Goal: Information Seeking & Learning: Learn about a topic

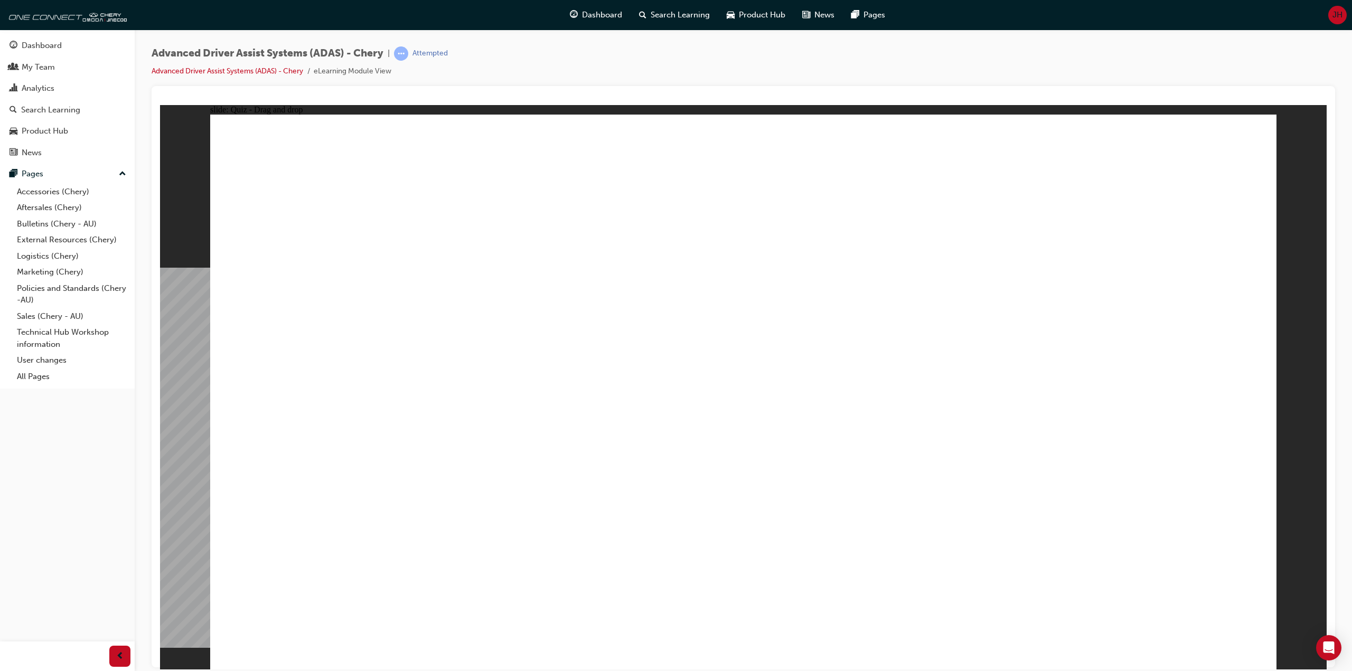
click at [500, 68] on div "Advanced Driver Assist Systems (ADAS) - Chery | Attempted Advanced Driver Assis…" at bounding box center [743, 66] width 1183 height 40
click at [663, 88] on div at bounding box center [743, 376] width 1183 height 581
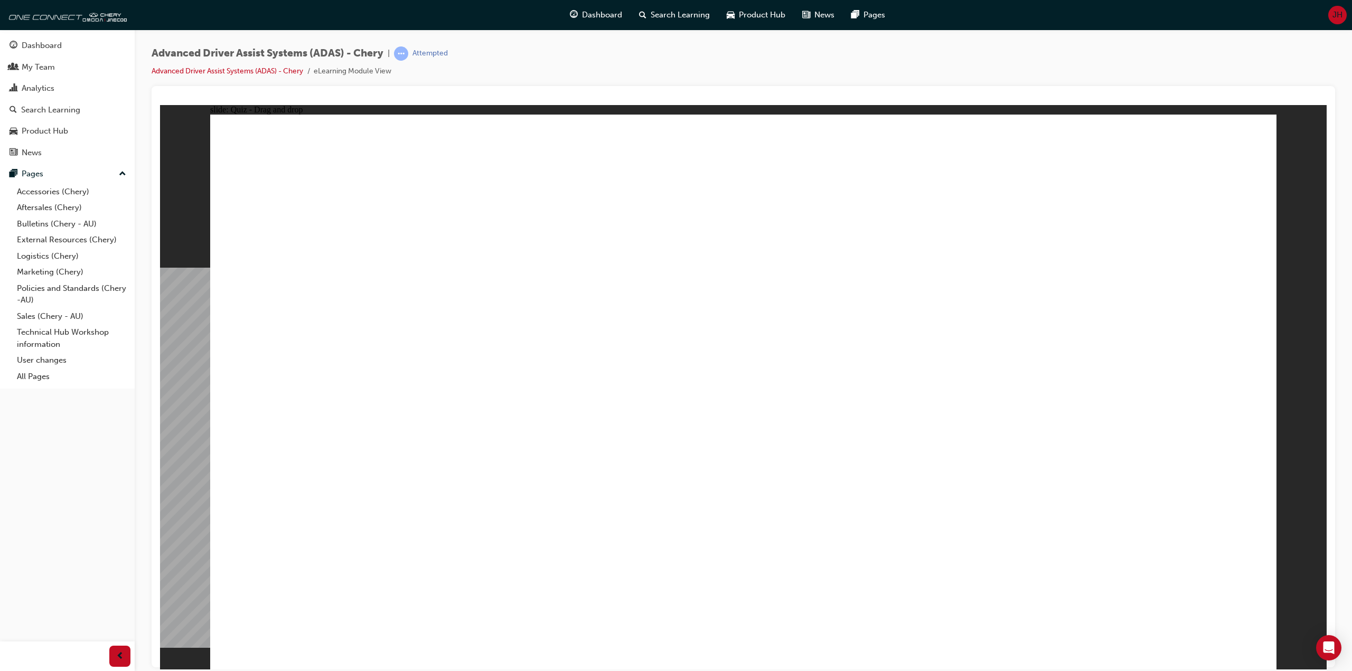
drag, startPoint x: 764, startPoint y: 169, endPoint x: 341, endPoint y: 462, distance: 514.2
drag, startPoint x: 758, startPoint y: 221, endPoint x: 774, endPoint y: 469, distance: 249.2
click at [863, 88] on div at bounding box center [743, 376] width 1183 height 581
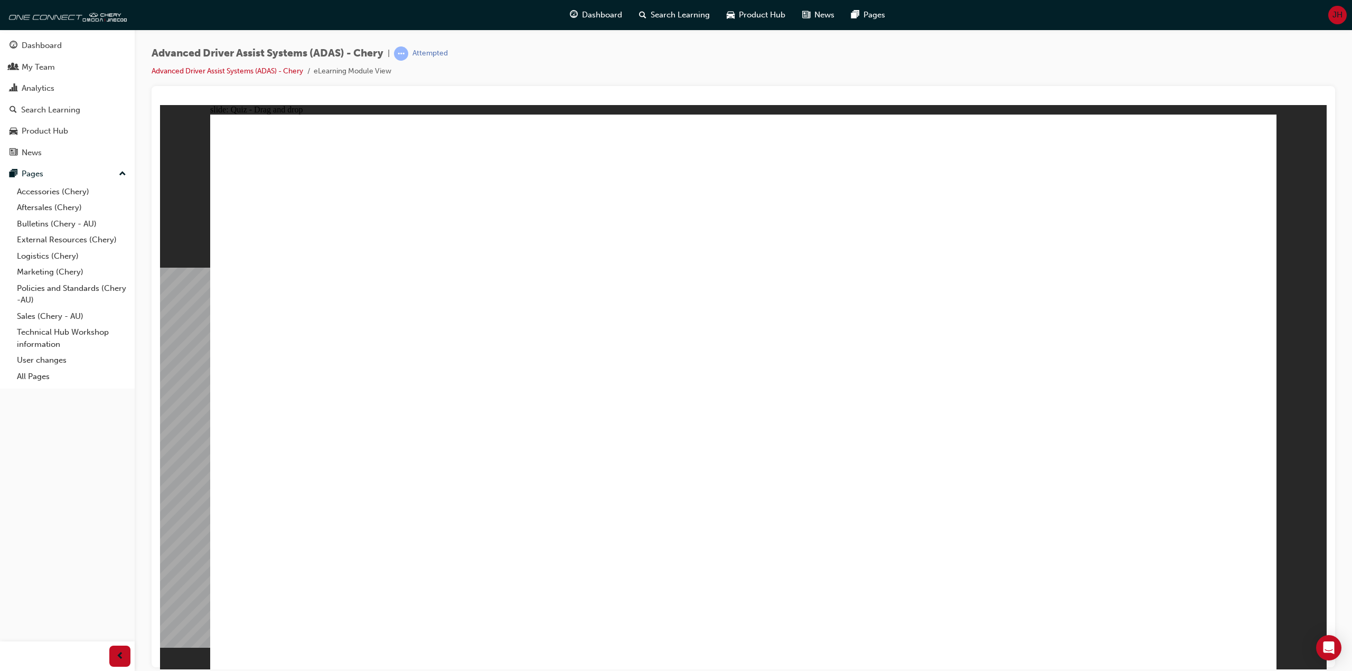
click at [863, 88] on div at bounding box center [743, 376] width 1183 height 581
click at [794, 88] on div at bounding box center [743, 376] width 1183 height 581
drag, startPoint x: 879, startPoint y: 230, endPoint x: 423, endPoint y: 474, distance: 516.6
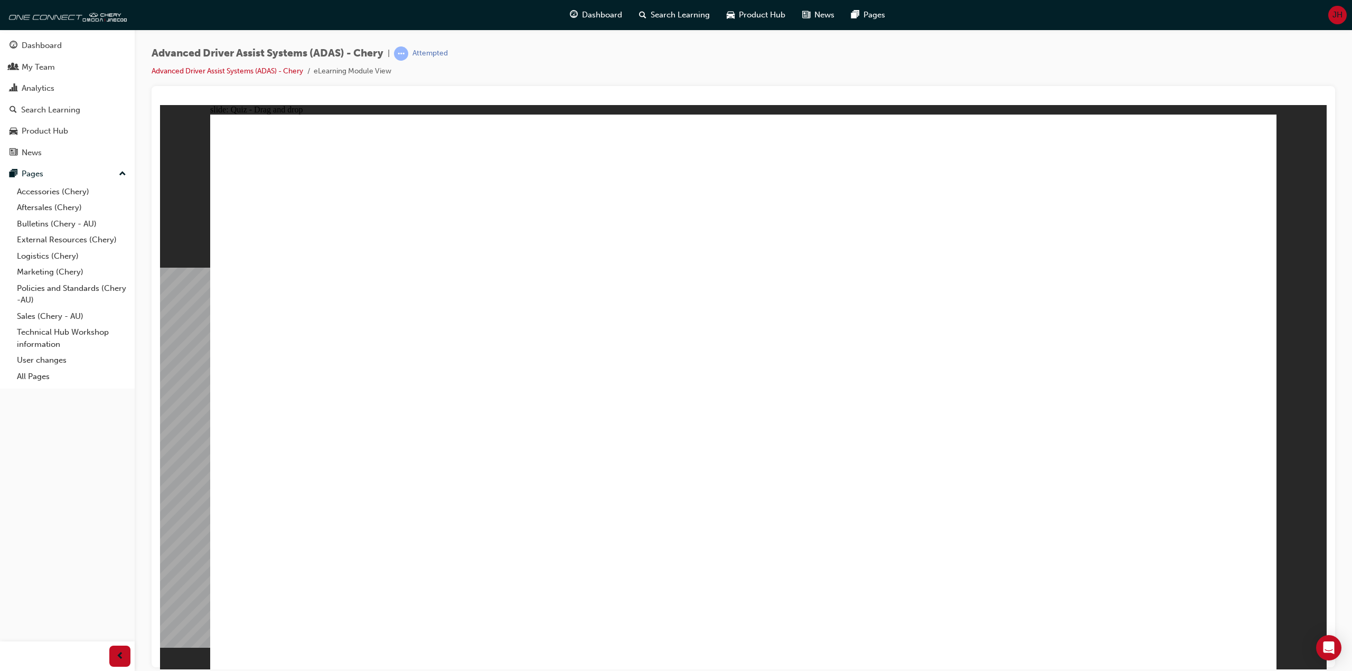
click at [715, 71] on div "Advanced Driver Assist Systems (ADAS) - Chery | Attempted Advanced Driver Assis…" at bounding box center [743, 66] width 1183 height 40
click at [579, 63] on div "Advanced Driver Assist Systems (ADAS) - Chery | Attempted Advanced Driver Assis…" at bounding box center [743, 66] width 1183 height 40
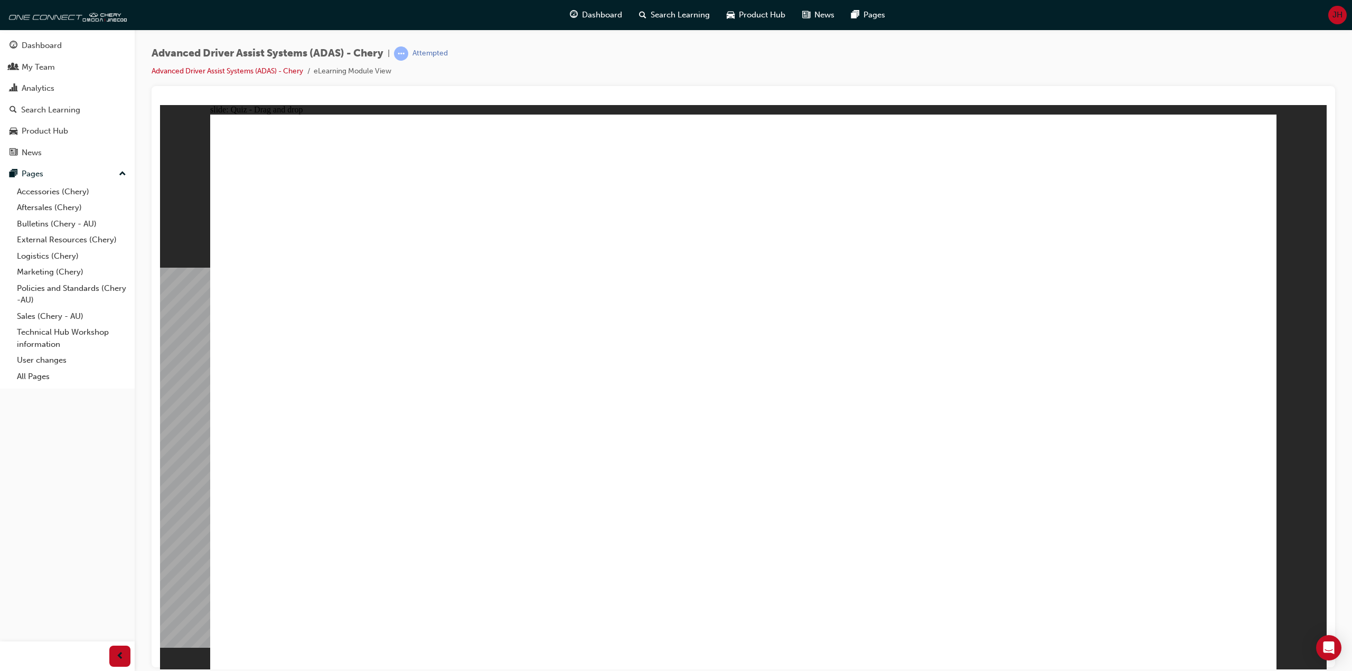
click at [579, 63] on div "Advanced Driver Assist Systems (ADAS) - Chery | Attempted Advanced Driver Assis…" at bounding box center [743, 66] width 1183 height 40
click at [680, 68] on div "Advanced Driver Assist Systems (ADAS) - Chery | Attempted Advanced Driver Assis…" at bounding box center [743, 66] width 1183 height 40
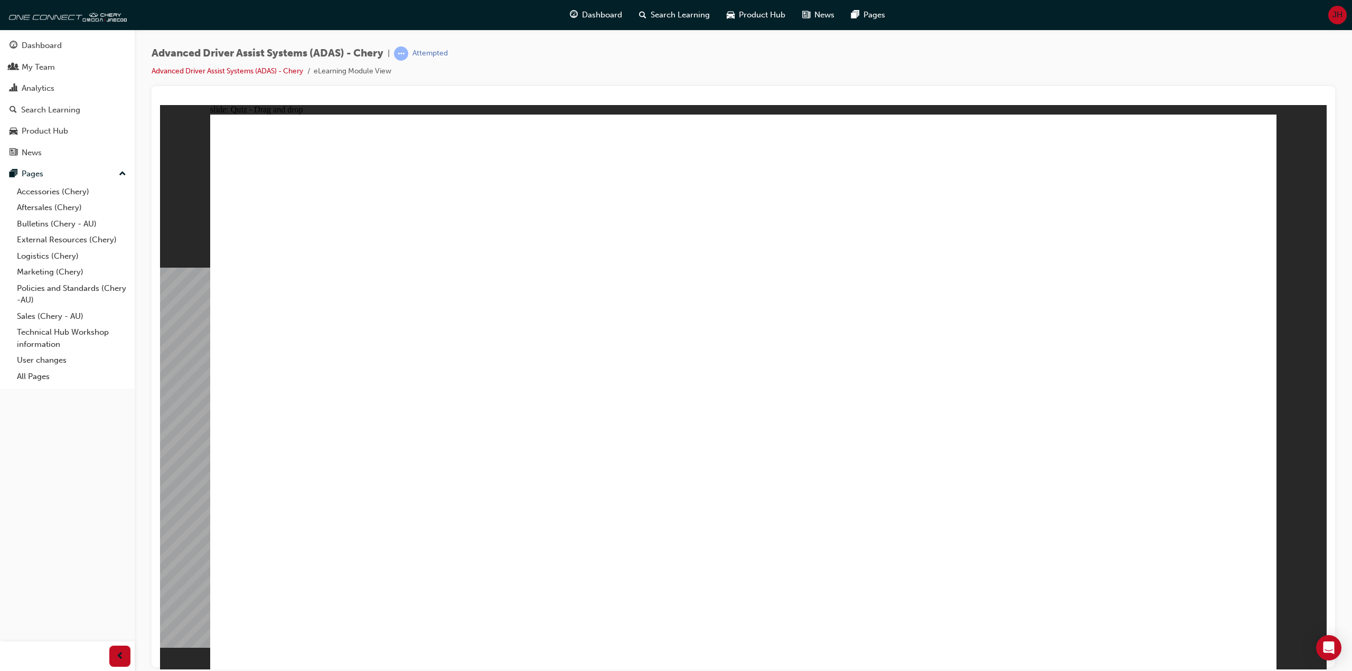
click at [680, 68] on div "Advanced Driver Assist Systems (ADAS) - Chery | Attempted Advanced Driver Assis…" at bounding box center [743, 66] width 1183 height 40
click at [647, 50] on div "Advanced Driver Assist Systems (ADAS) - Chery | Attempted Advanced Driver Assis…" at bounding box center [743, 66] width 1183 height 40
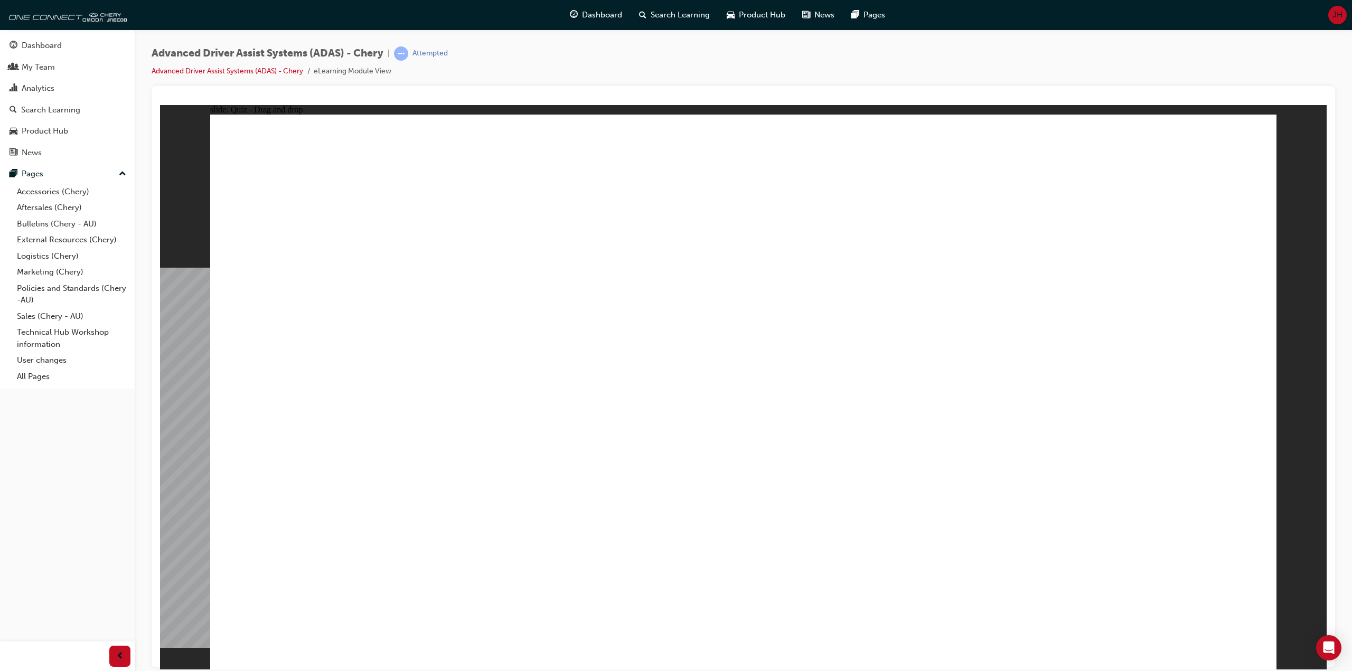
click at [647, 50] on div "Advanced Driver Assist Systems (ADAS) - Chery | Attempted Advanced Driver Assis…" at bounding box center [743, 66] width 1183 height 40
click at [629, 51] on div "Advanced Driver Assist Systems (ADAS) - Chery | Attempted Advanced Driver Assis…" at bounding box center [743, 66] width 1183 height 40
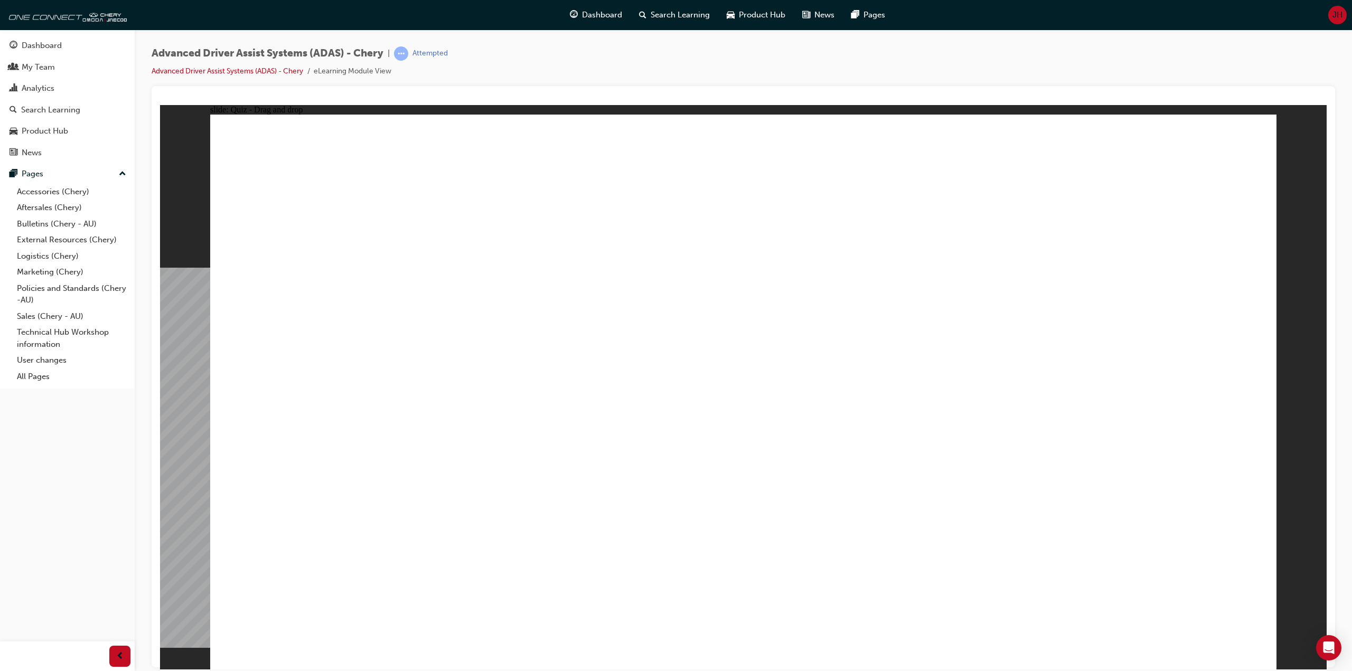
click at [628, 51] on div "Advanced Driver Assist Systems (ADAS) - Chery | Attempted Advanced Driver Assis…" at bounding box center [743, 66] width 1183 height 40
click at [617, 55] on div "Advanced Driver Assist Systems (ADAS) - Chery | Attempted Advanced Driver Assis…" at bounding box center [743, 66] width 1183 height 40
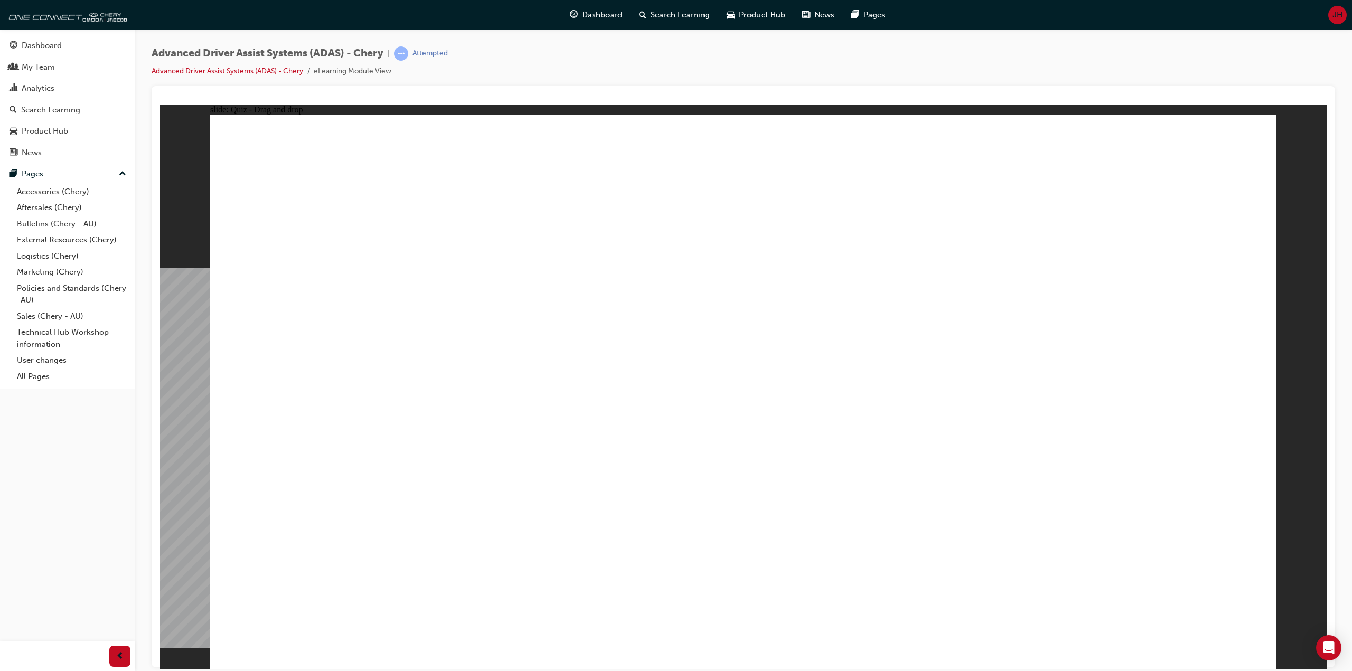
drag, startPoint x: 846, startPoint y: 172, endPoint x: 828, endPoint y: 460, distance: 288.3
drag, startPoint x: 1103, startPoint y: 175, endPoint x: 954, endPoint y: 458, distance: 320.0
drag, startPoint x: 971, startPoint y: 175, endPoint x: 541, endPoint y: 468, distance: 520.6
drag, startPoint x: 978, startPoint y: 235, endPoint x: 623, endPoint y: 448, distance: 413.4
drag, startPoint x: 1119, startPoint y: 224, endPoint x: 380, endPoint y: 508, distance: 792.5
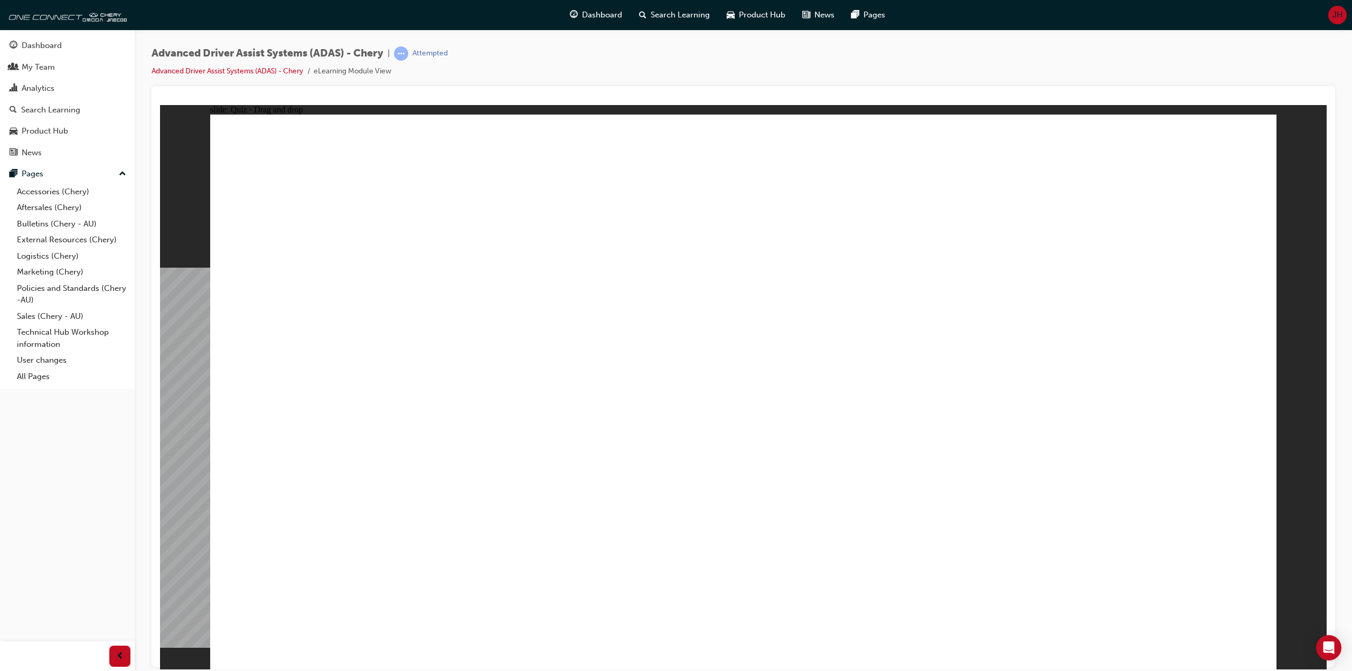
click at [707, 44] on div "Advanced Driver Assist Systems (ADAS) - Chery | Attempted Advanced Driver Assis…" at bounding box center [743, 337] width 1217 height 615
click at [660, 52] on div "Advanced Driver Assist Systems (ADAS) - Chery | Attempted Advanced Driver Assis…" at bounding box center [743, 66] width 1183 height 40
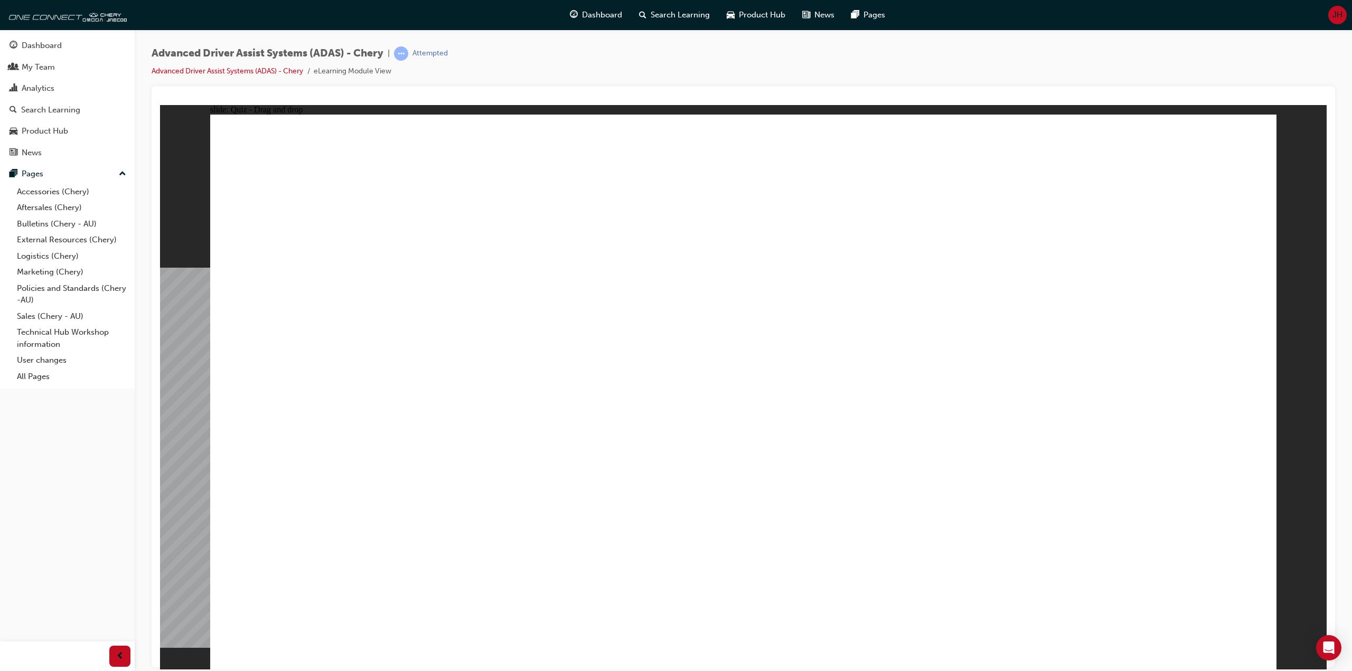
click at [656, 85] on div "Advanced Driver Assist Systems (ADAS) - Chery | Attempted Advanced Driver Assis…" at bounding box center [743, 66] width 1183 height 40
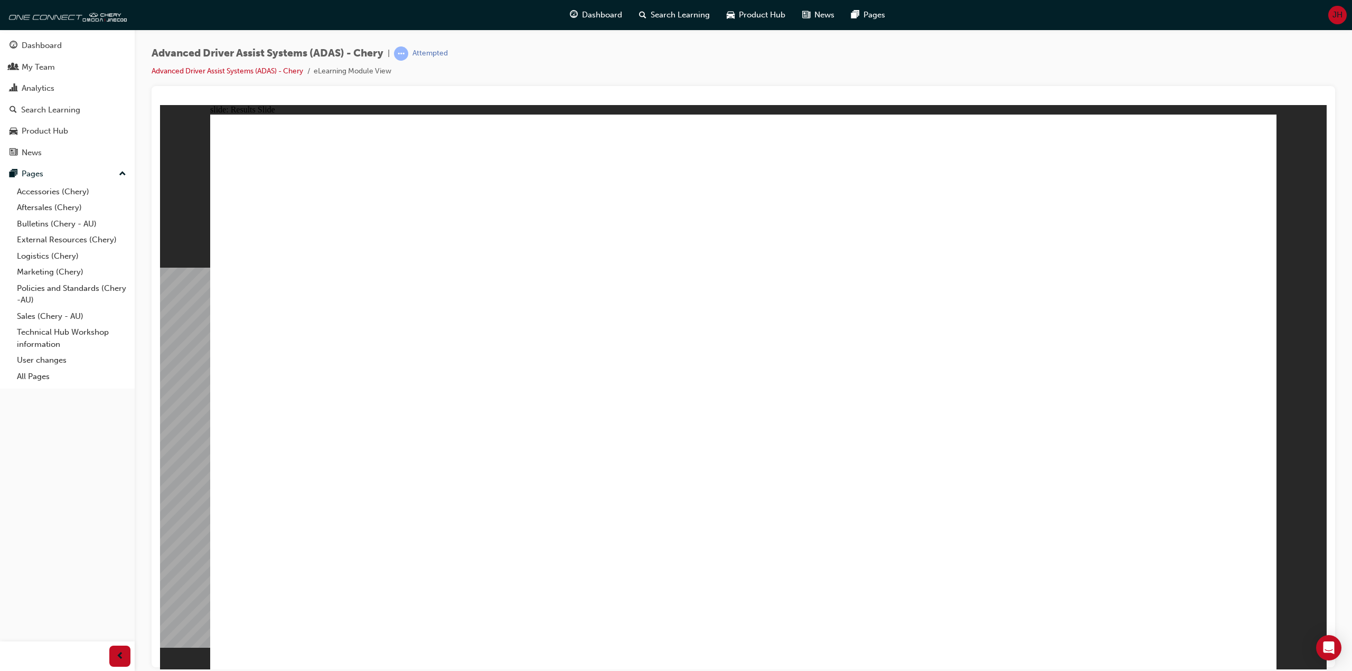
drag, startPoint x: 1000, startPoint y: 560, endPoint x: 697, endPoint y: 219, distance: 456.6
drag, startPoint x: 852, startPoint y: 555, endPoint x: 1021, endPoint y: 225, distance: 371.2
drag, startPoint x: 703, startPoint y: 552, endPoint x: 1135, endPoint y: 278, distance: 511.9
drag, startPoint x: 545, startPoint y: 568, endPoint x: 1132, endPoint y: 281, distance: 653.1
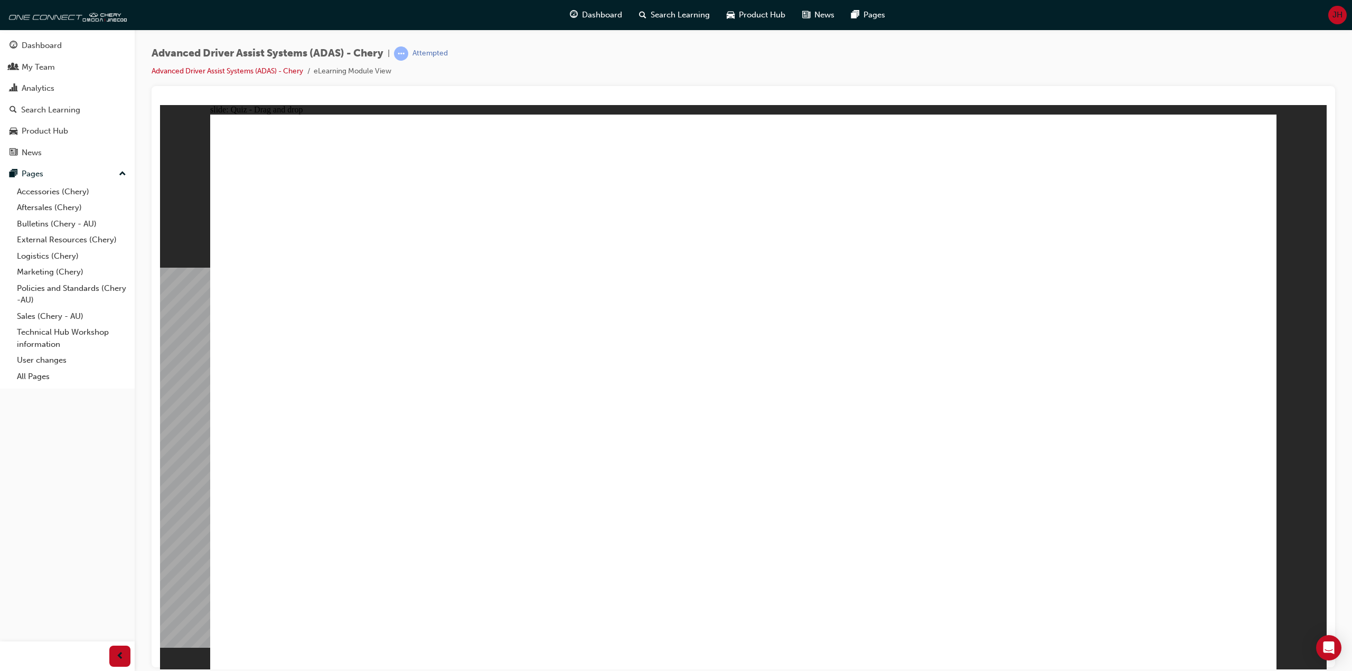
drag, startPoint x: 321, startPoint y: 554, endPoint x: 1092, endPoint y: 299, distance: 812.4
checkbox input "true"
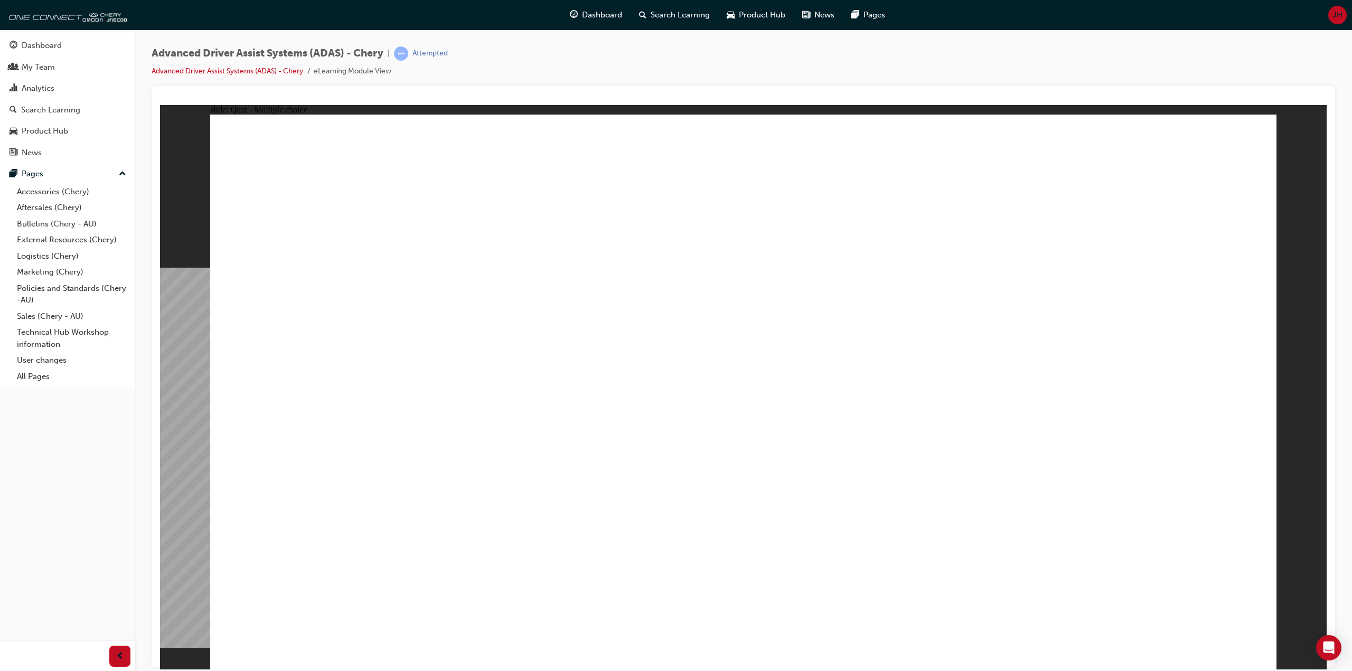
checkbox input "true"
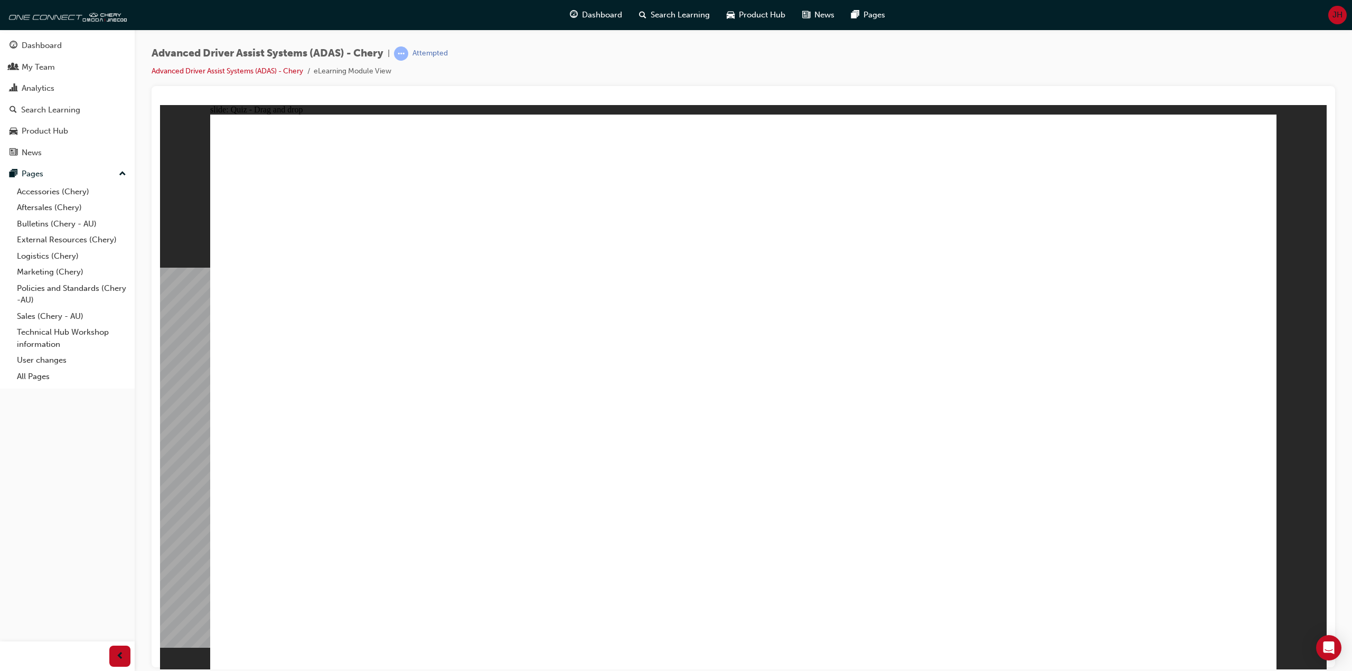
click at [564, 82] on div "Advanced Driver Assist Systems (ADAS) - Chery | Attempted Advanced Driver Assis…" at bounding box center [743, 66] width 1183 height 40
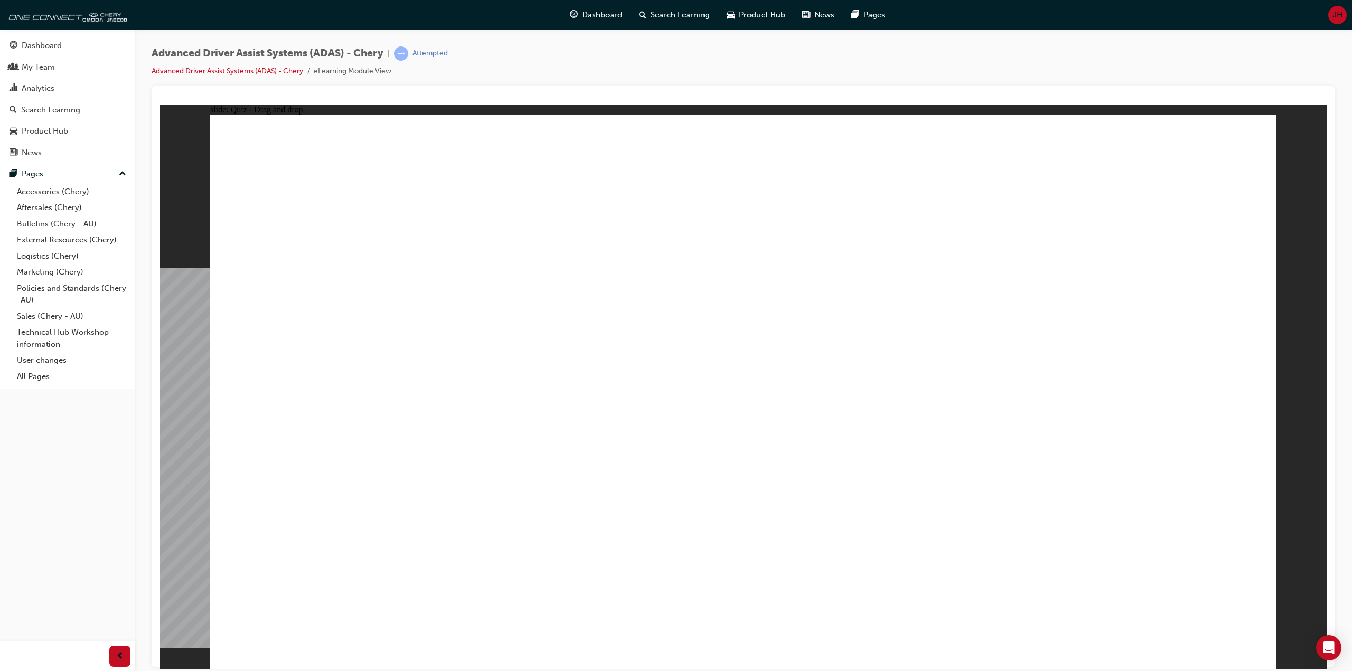
click at [564, 82] on div "Advanced Driver Assist Systems (ADAS) - Chery | Attempted Advanced Driver Assis…" at bounding box center [743, 66] width 1183 height 40
drag, startPoint x: 764, startPoint y: 175, endPoint x: 374, endPoint y: 473, distance: 490.5
drag, startPoint x: 999, startPoint y: 228, endPoint x: 775, endPoint y: 481, distance: 337.7
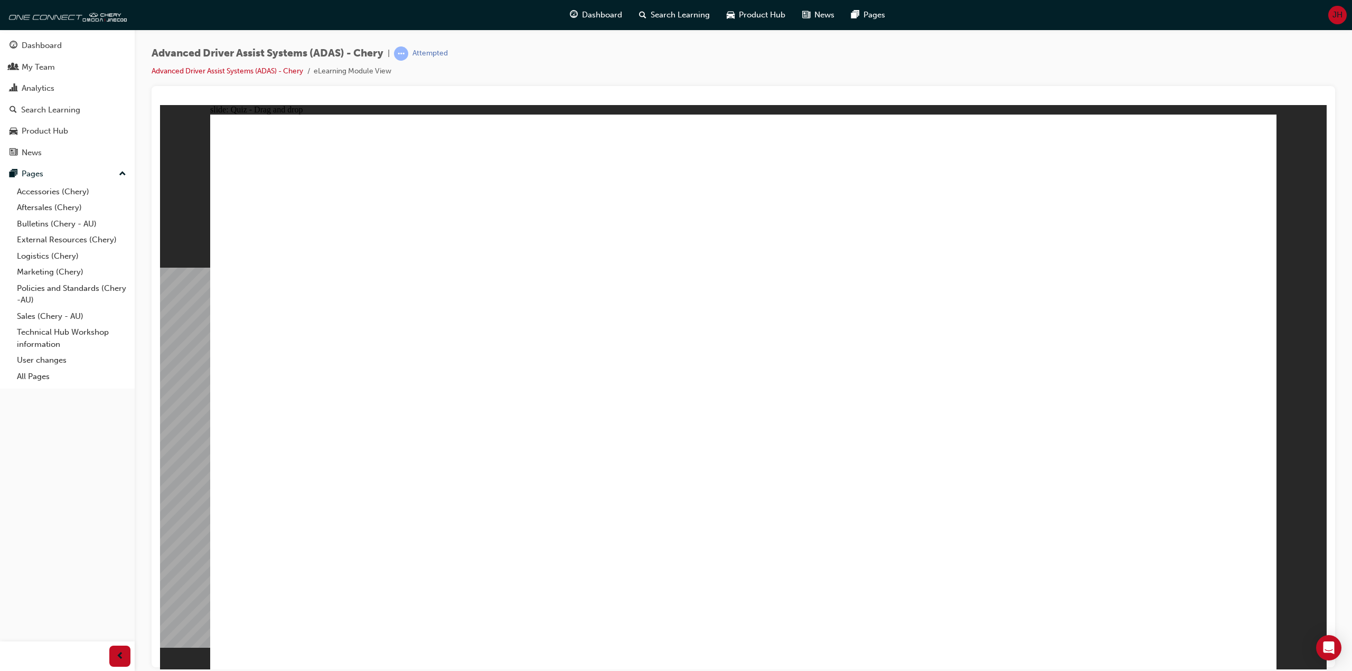
drag, startPoint x: 860, startPoint y: 224, endPoint x: 413, endPoint y: 464, distance: 506.7
drag, startPoint x: 750, startPoint y: 225, endPoint x: 870, endPoint y: 468, distance: 270.6
drag, startPoint x: 960, startPoint y: 176, endPoint x: 508, endPoint y: 460, distance: 534.1
drag, startPoint x: 854, startPoint y: 178, endPoint x: 932, endPoint y: 466, distance: 298.0
click at [876, 70] on div "Advanced Driver Assist Systems (ADAS) - Chery | Attempted Advanced Driver Assis…" at bounding box center [743, 66] width 1183 height 40
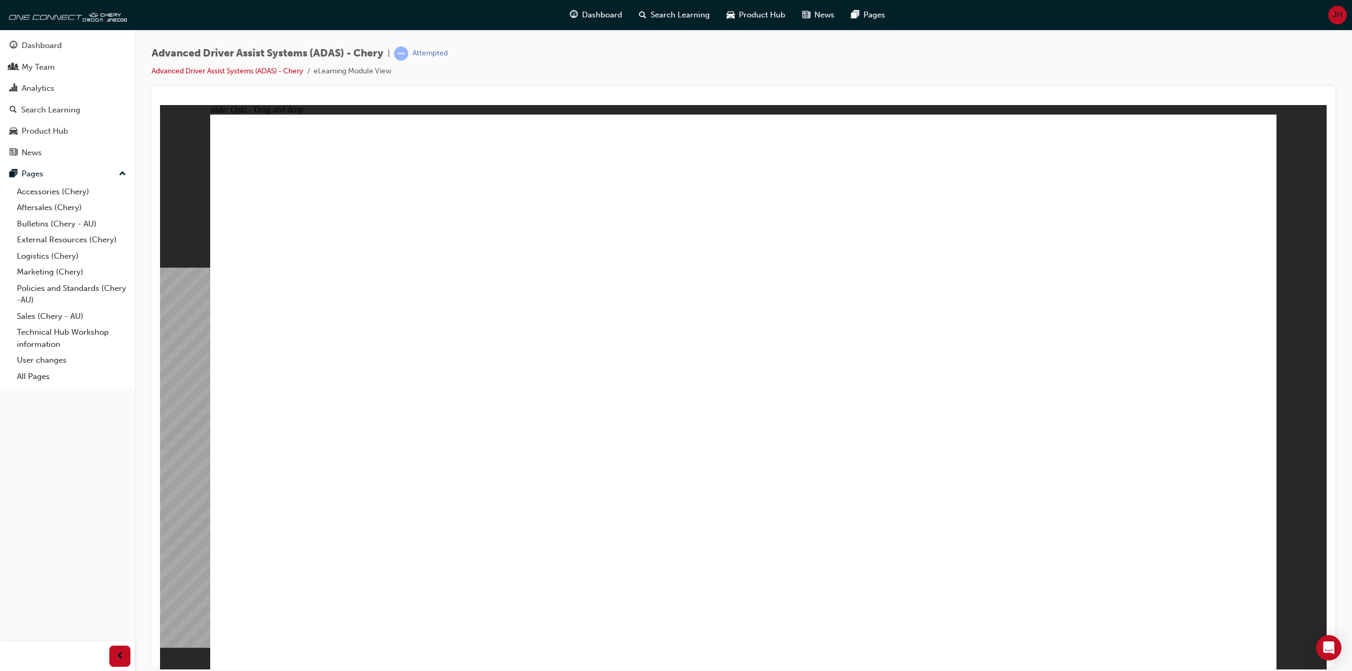
click at [876, 70] on div "Advanced Driver Assist Systems (ADAS) - Chery | Attempted Advanced Driver Assis…" at bounding box center [743, 66] width 1183 height 40
drag, startPoint x: 1095, startPoint y: 179, endPoint x: 603, endPoint y: 476, distance: 574.4
drag, startPoint x: 658, startPoint y: 63, endPoint x: 656, endPoint y: 74, distance: 10.8
click at [656, 74] on div "Advanced Driver Assist Systems (ADAS) - Chery | Attempted Advanced Driver Assis…" at bounding box center [743, 66] width 1183 height 40
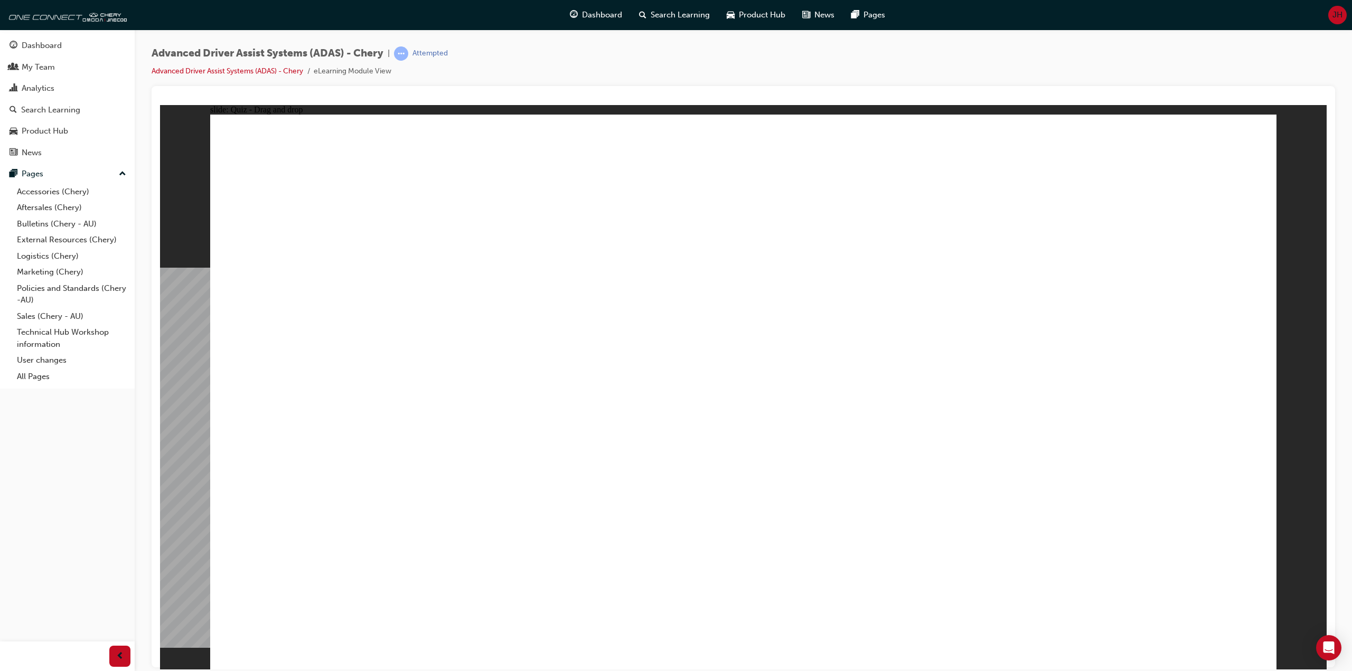
click at [593, 57] on div "Advanced Driver Assist Systems (ADAS) - Chery | Attempted Advanced Driver Assis…" at bounding box center [743, 66] width 1183 height 40
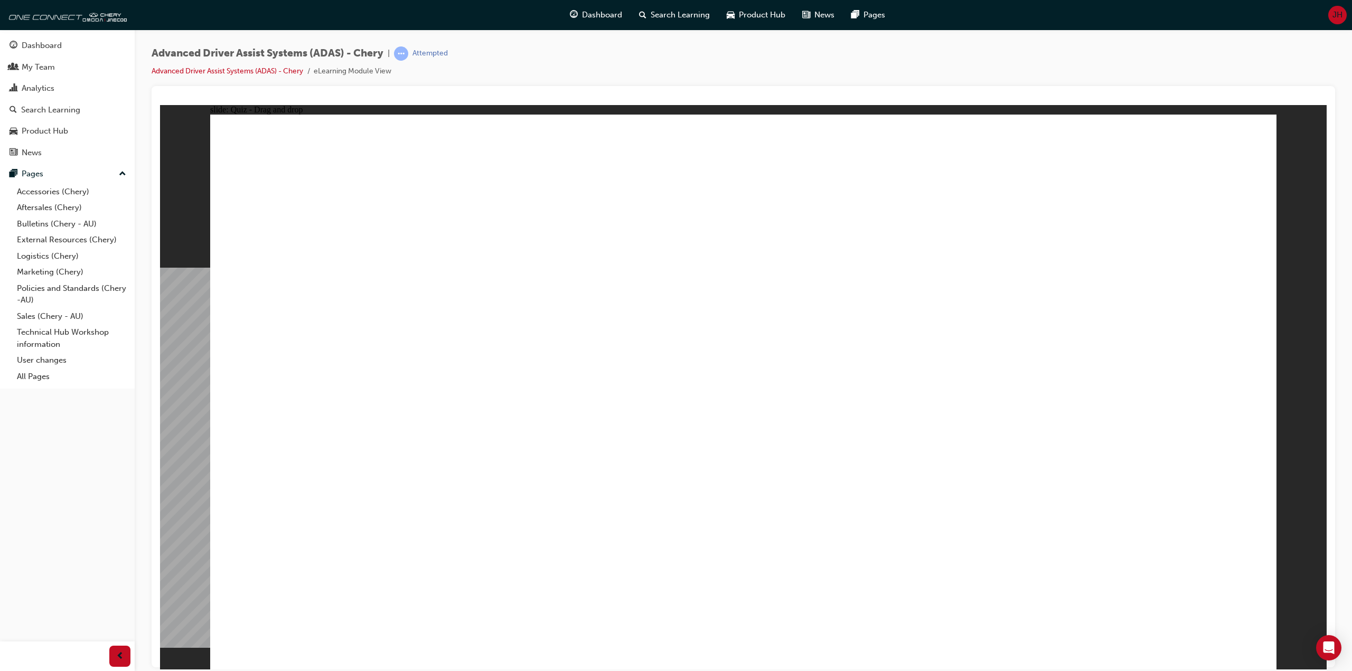
click at [966, 61] on div "Advanced Driver Assist Systems (ADAS) - Chery | Attempted Advanced Driver Assis…" at bounding box center [743, 66] width 1183 height 40
click at [587, 56] on div "Advanced Driver Assist Systems (ADAS) - Chery | Attempted Advanced Driver Assis…" at bounding box center [743, 66] width 1183 height 40
click at [588, 61] on div "Advanced Driver Assist Systems (ADAS) - Chery | Attempted Advanced Driver Assis…" at bounding box center [743, 66] width 1183 height 40
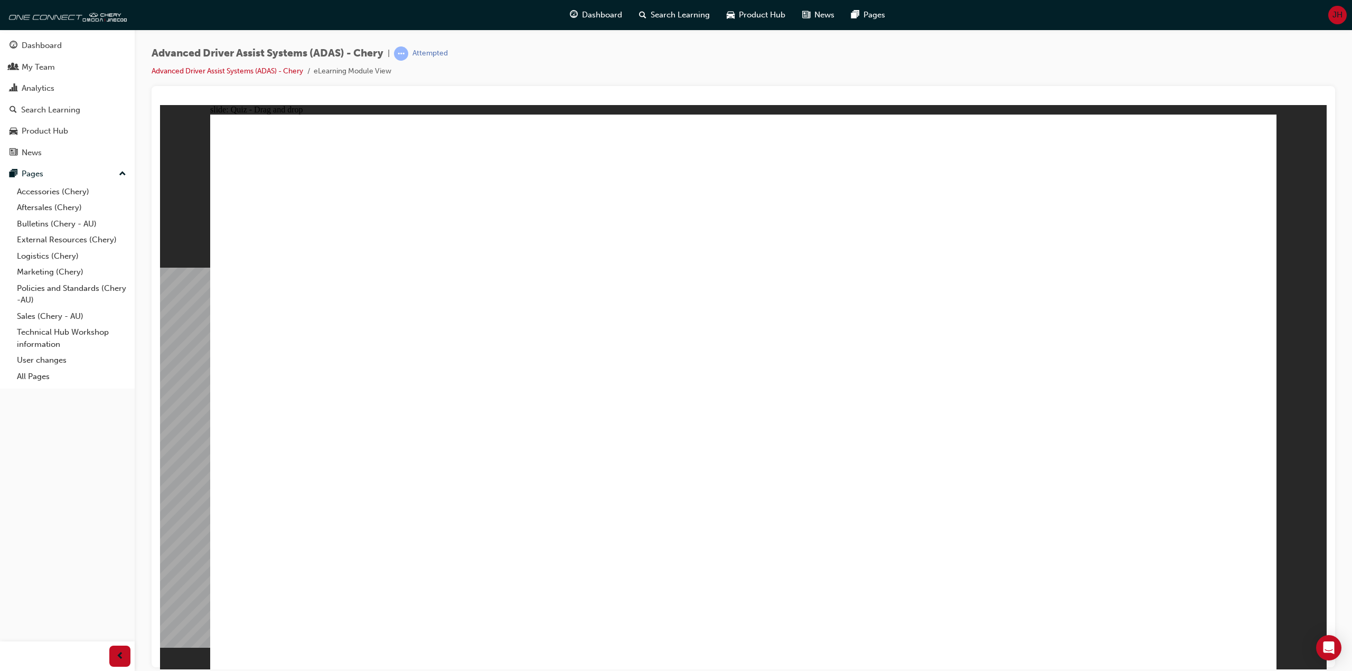
click at [644, 78] on div "Advanced Driver Assist Systems (ADAS) - Chery | Attempted Advanced Driver Assis…" at bounding box center [743, 66] width 1183 height 40
click at [626, 61] on div "Advanced Driver Assist Systems (ADAS) - Chery | Attempted Advanced Driver Assis…" at bounding box center [743, 66] width 1183 height 40
drag, startPoint x: 1094, startPoint y: 221, endPoint x: 1018, endPoint y: 491, distance: 280.3
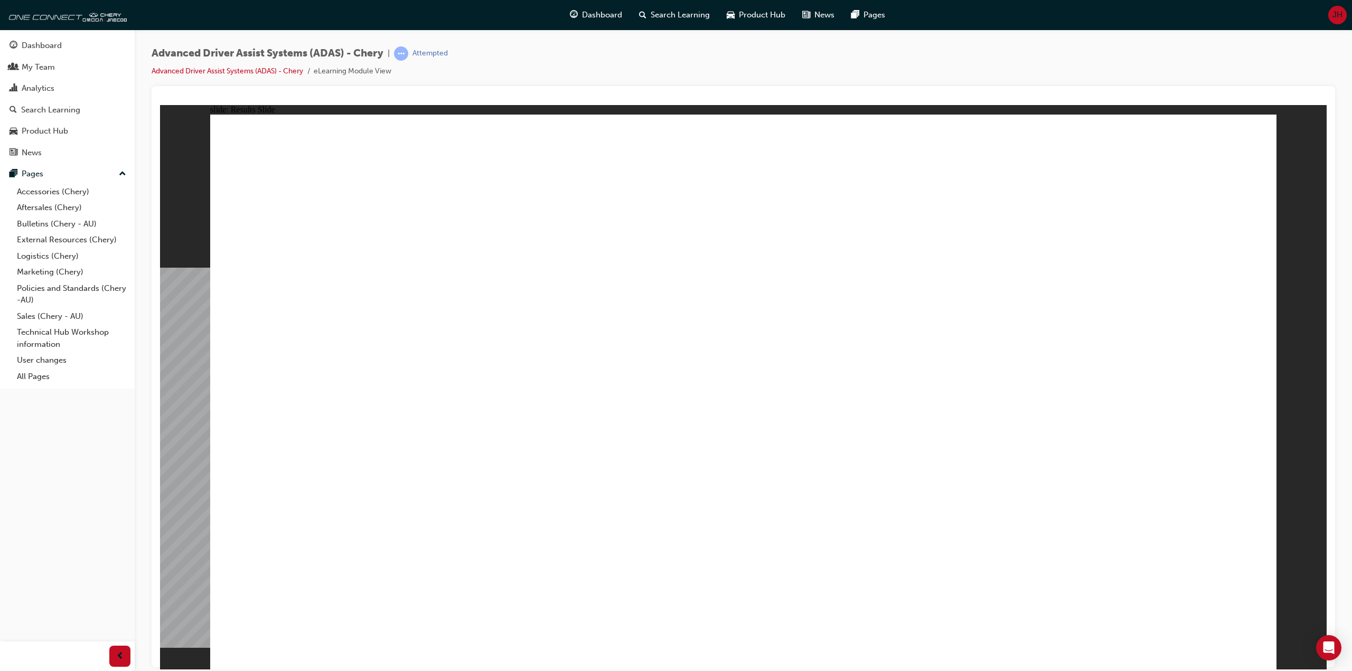
click at [643, 53] on div "Advanced Driver Assist Systems (ADAS) - Chery | Attempted Advanced Driver Assis…" at bounding box center [743, 66] width 1183 height 40
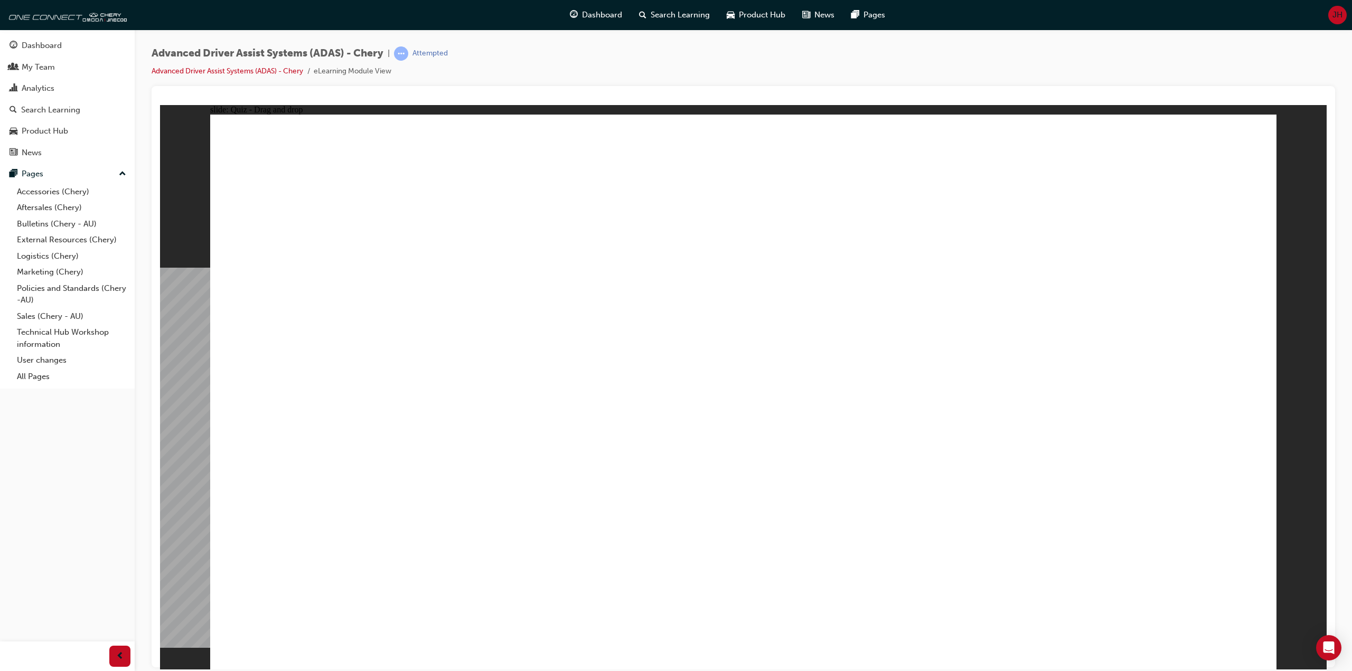
click at [421, 81] on div "Advanced Driver Assist Systems (ADAS) - Chery | Attempted Advanced Driver Assis…" at bounding box center [743, 66] width 1183 height 40
click at [432, 73] on ul "Advanced Driver Assist Systems (ADAS) - Chery eLearning Module View" at bounding box center [300, 71] width 296 height 13
click at [599, 48] on div "Advanced Driver Assist Systems (ADAS) - Chery | Attempted Advanced Driver Assis…" at bounding box center [743, 66] width 1183 height 40
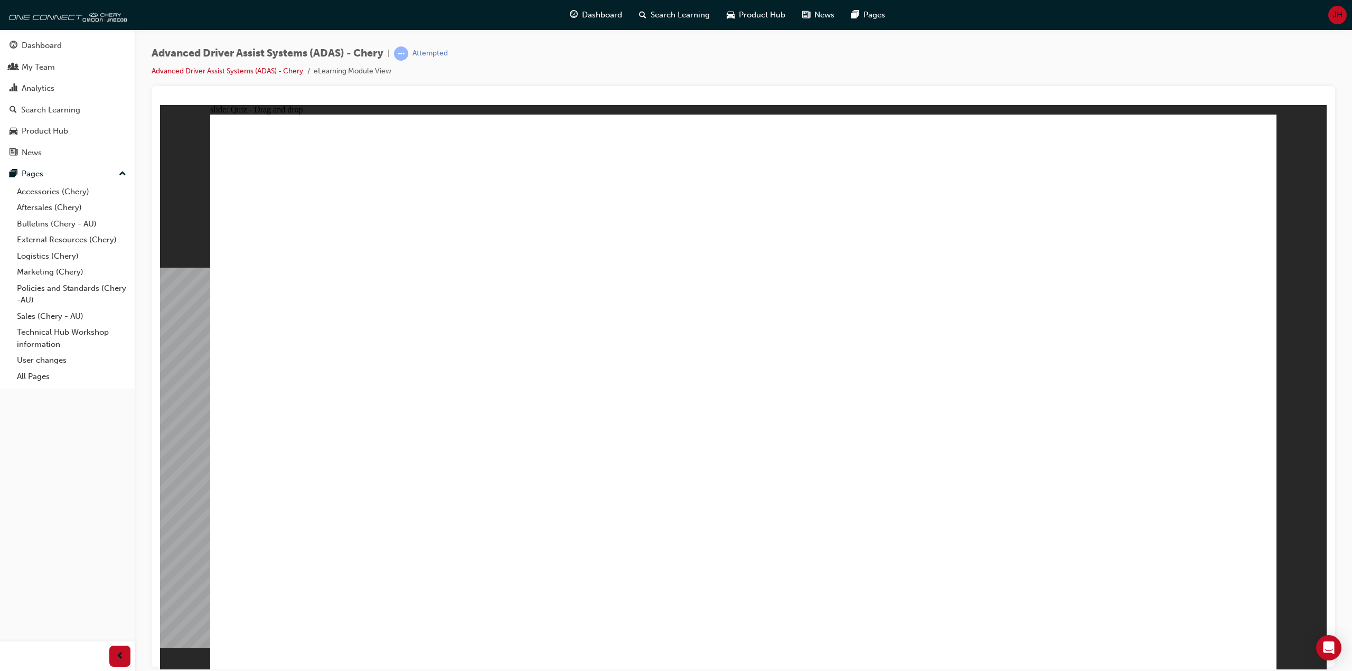
click at [599, 48] on div "Advanced Driver Assist Systems (ADAS) - Chery | Attempted Advanced Driver Assis…" at bounding box center [743, 66] width 1183 height 40
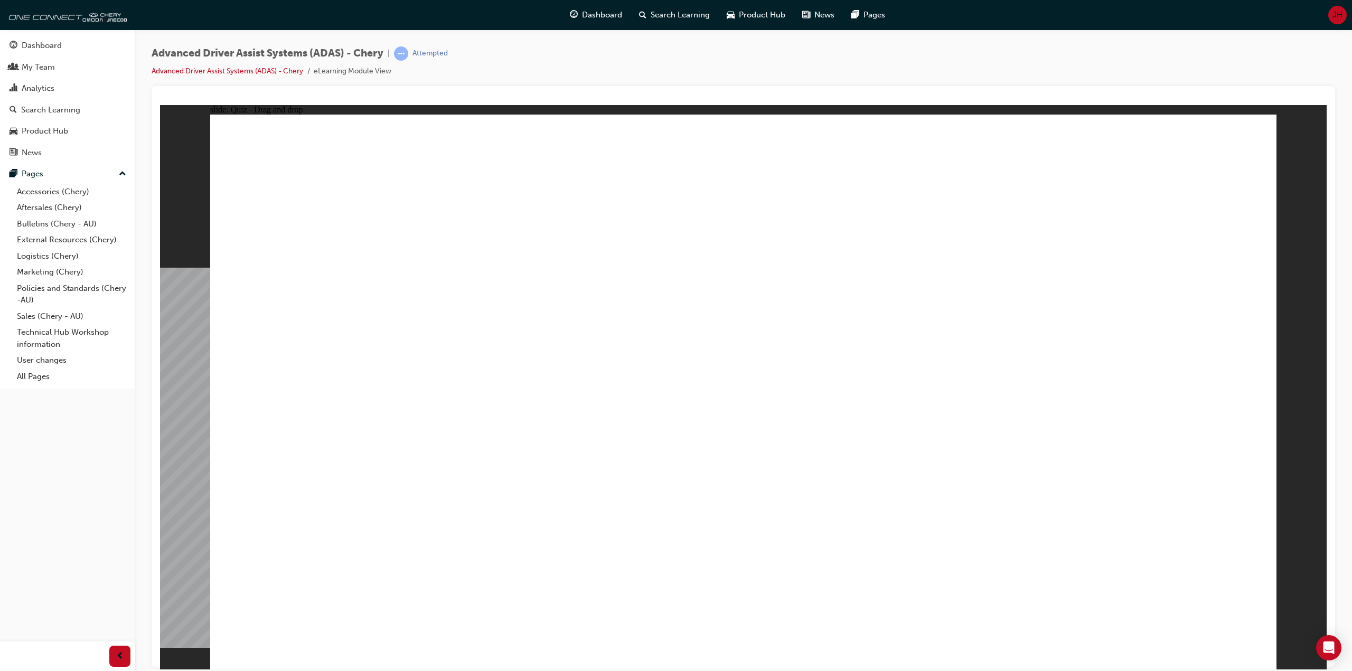
click at [599, 48] on div "Advanced Driver Assist Systems (ADAS) - Chery | Attempted Advanced Driver Assis…" at bounding box center [743, 66] width 1183 height 40
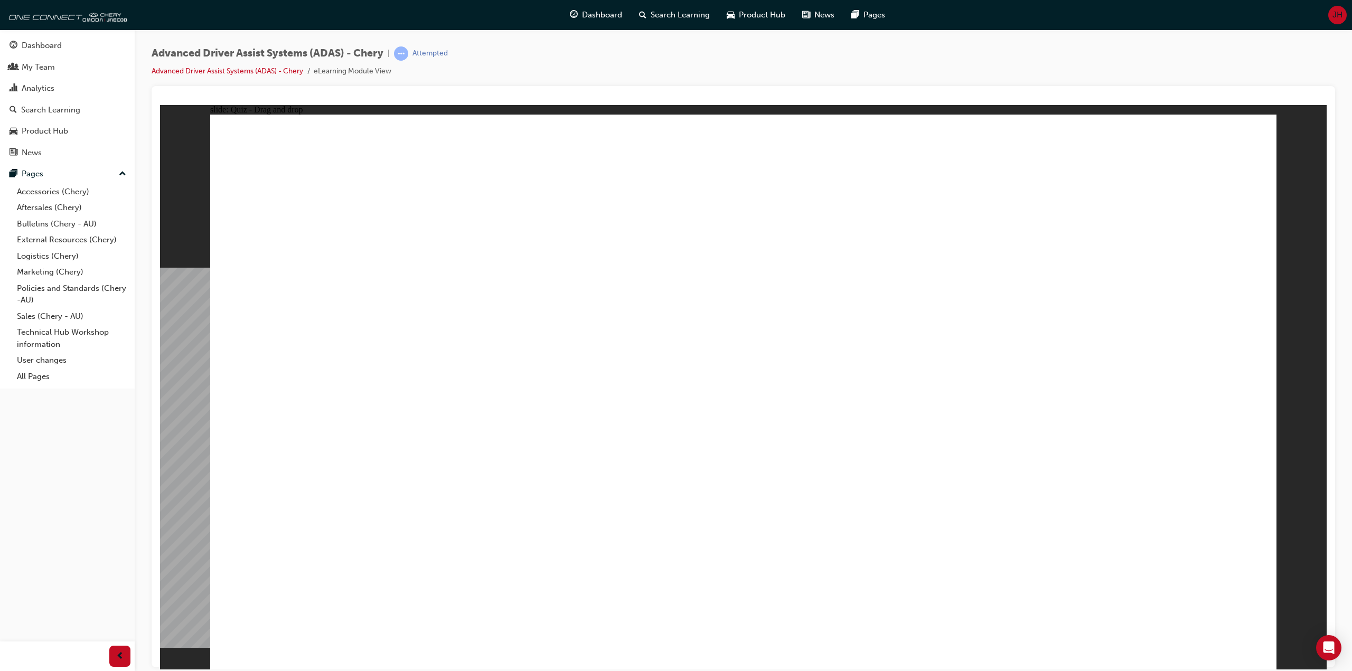
click at [599, 48] on div "Advanced Driver Assist Systems (ADAS) - Chery | Attempted Advanced Driver Assis…" at bounding box center [743, 66] width 1183 height 40
drag, startPoint x: 300, startPoint y: 556, endPoint x: 752, endPoint y: 231, distance: 556.1
drag, startPoint x: 506, startPoint y: 550, endPoint x: 767, endPoint y: 233, distance: 411.1
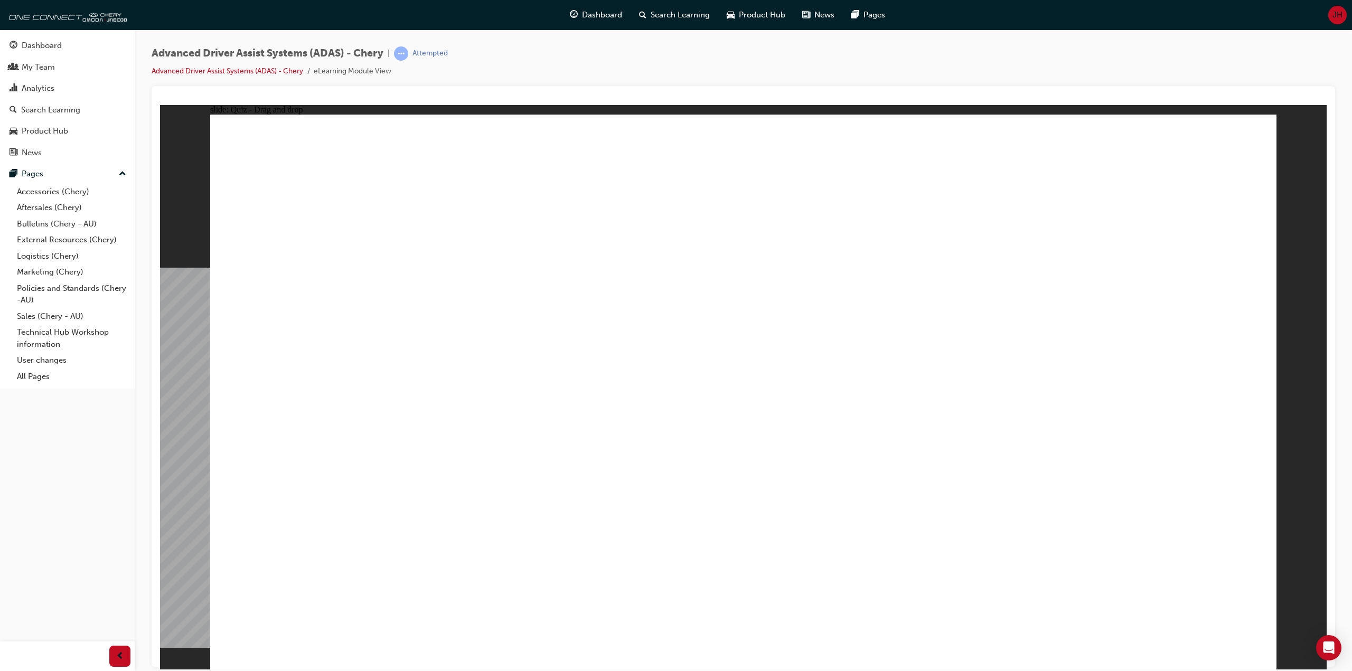
drag, startPoint x: 678, startPoint y: 494, endPoint x: 678, endPoint y: 262, distance: 232.3
drag, startPoint x: 853, startPoint y: 554, endPoint x: 842, endPoint y: 268, distance: 285.9
drag, startPoint x: 1039, startPoint y: 551, endPoint x: 744, endPoint y: 314, distance: 377.8
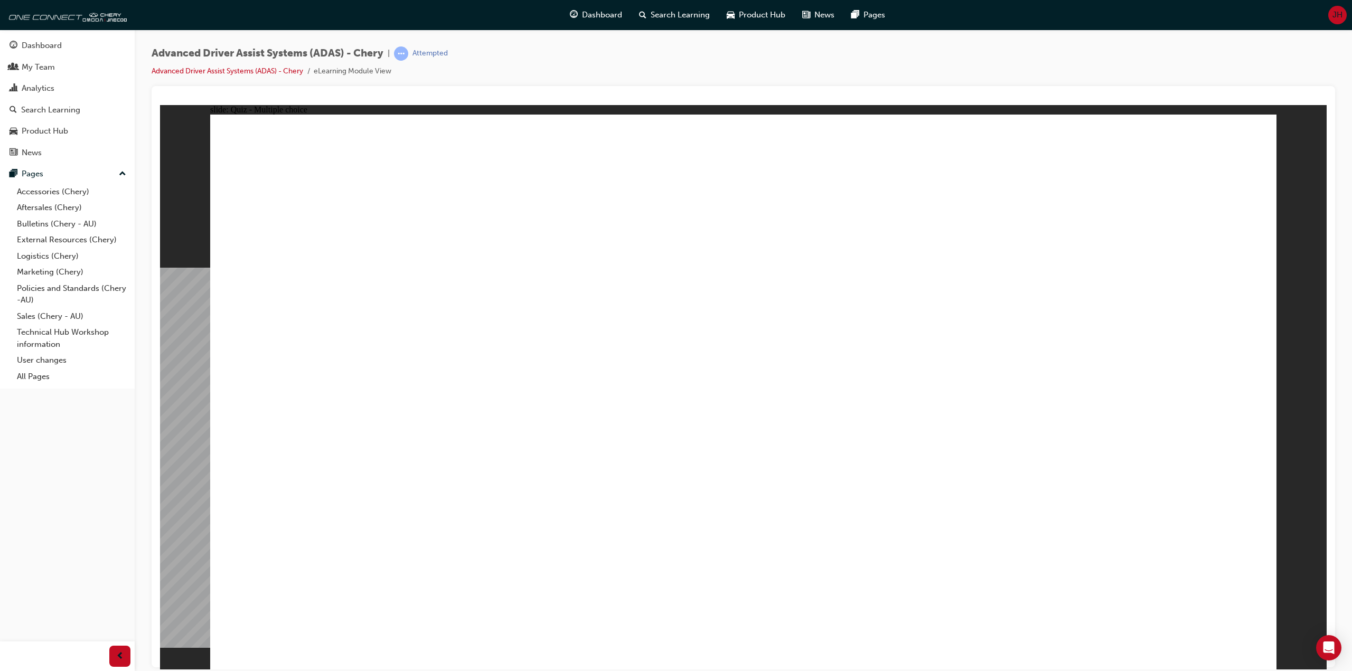
checkbox input "true"
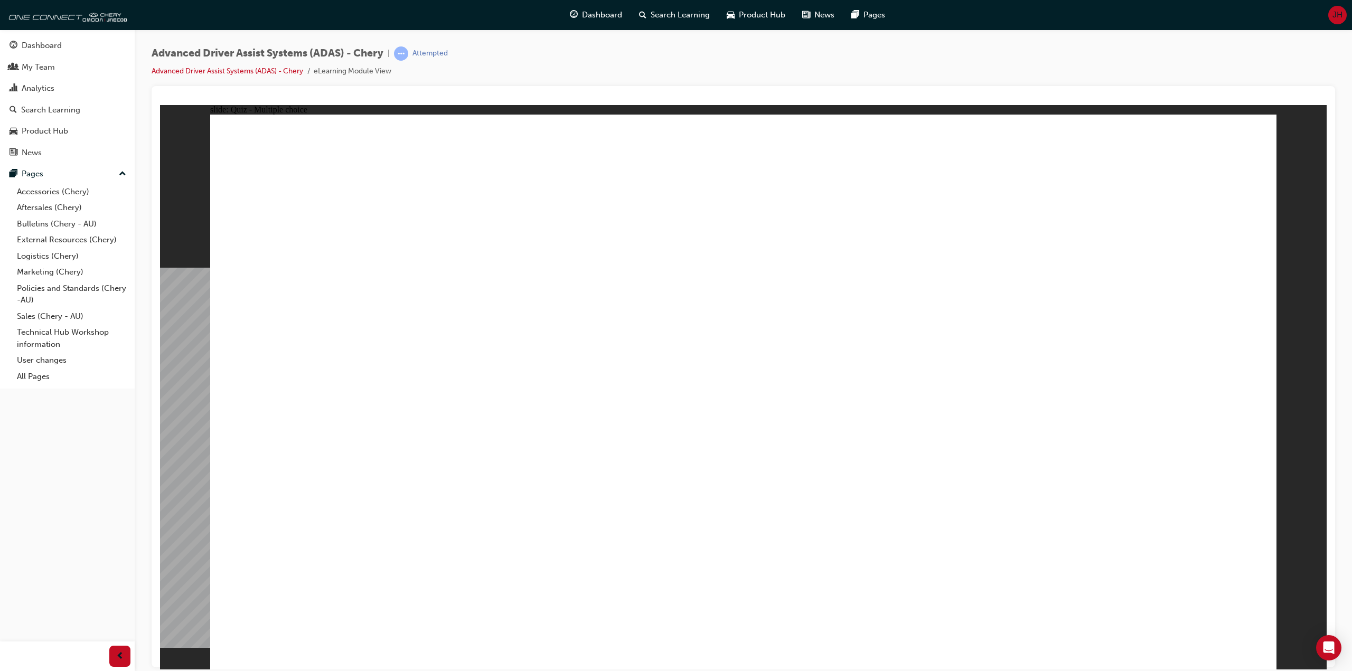
checkbox input "true"
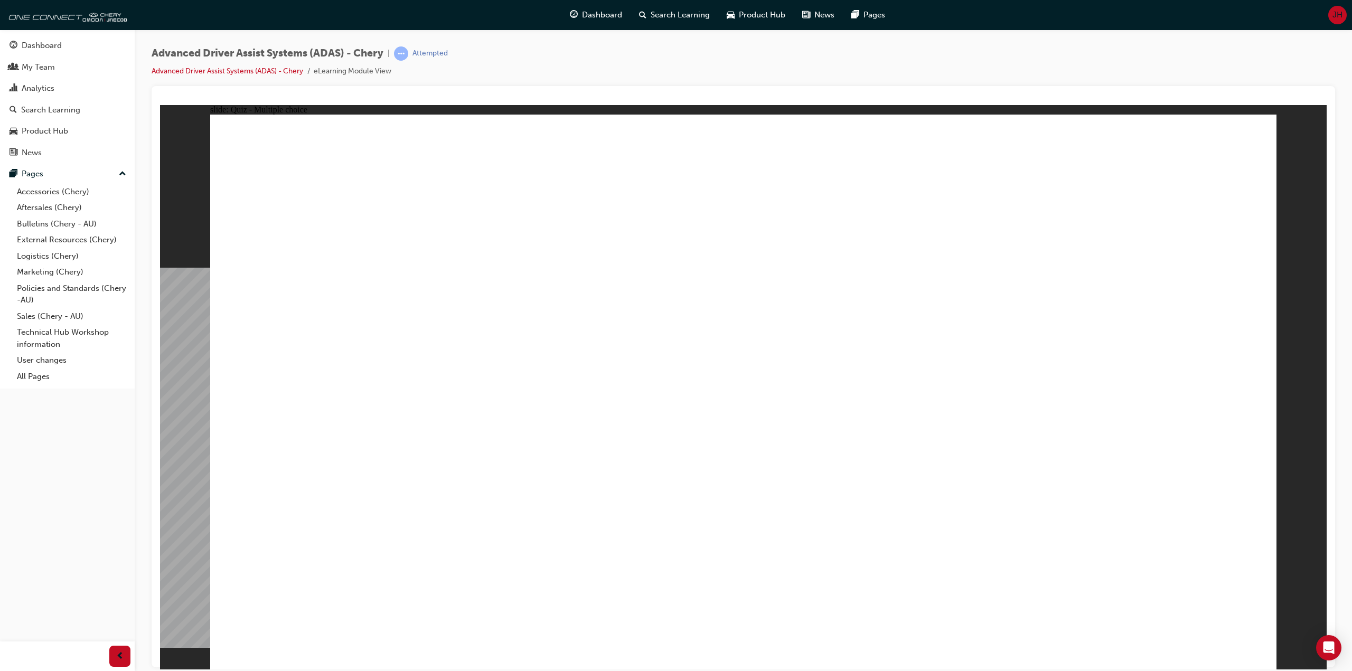
drag, startPoint x: 645, startPoint y: 493, endPoint x: 638, endPoint y: 488, distance: 7.6
click at [709, 81] on div "Advanced Driver Assist Systems (ADAS) - Chery | Attempted Advanced Driver Assis…" at bounding box center [743, 66] width 1183 height 40
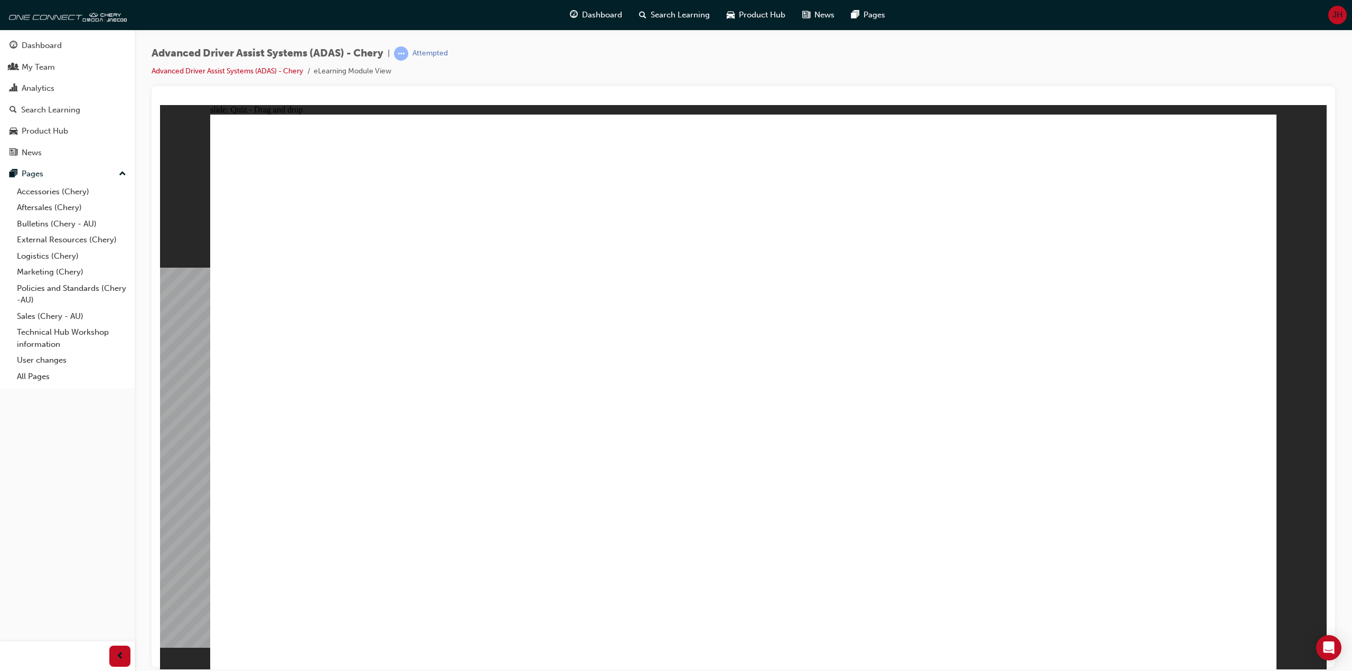
click at [709, 80] on div "Advanced Driver Assist Systems (ADAS) - Chery | Attempted Advanced Driver Assis…" at bounding box center [743, 66] width 1183 height 40
drag, startPoint x: 749, startPoint y: 174, endPoint x: 752, endPoint y: 474, distance: 299.9
drag, startPoint x: 751, startPoint y: 225, endPoint x: 862, endPoint y: 526, distance: 320.7
drag, startPoint x: 851, startPoint y: 487, endPoint x: 849, endPoint y: 482, distance: 6.0
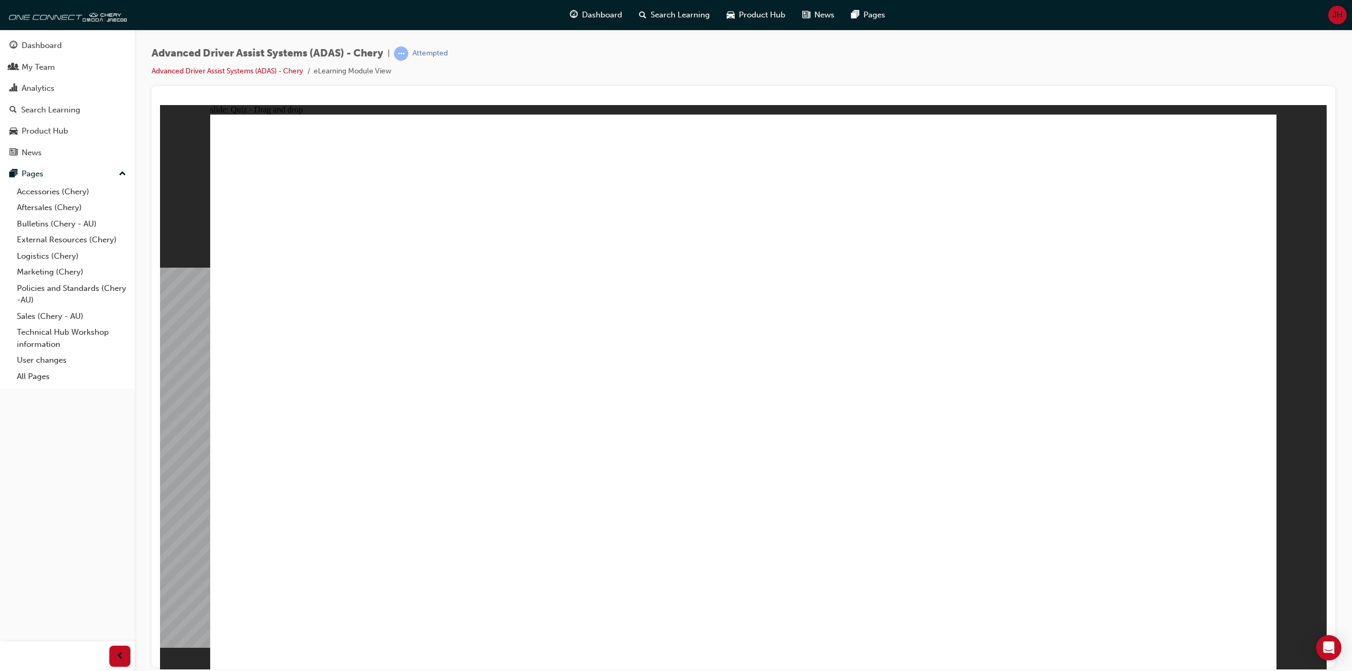
drag, startPoint x: 864, startPoint y: 181, endPoint x: 326, endPoint y: 485, distance: 618.0
drag, startPoint x: 1072, startPoint y: 178, endPoint x: 396, endPoint y: 467, distance: 735.4
drag, startPoint x: 974, startPoint y: 174, endPoint x: 507, endPoint y: 463, distance: 549.1
drag, startPoint x: 1103, startPoint y: 229, endPoint x: 962, endPoint y: 487, distance: 294.2
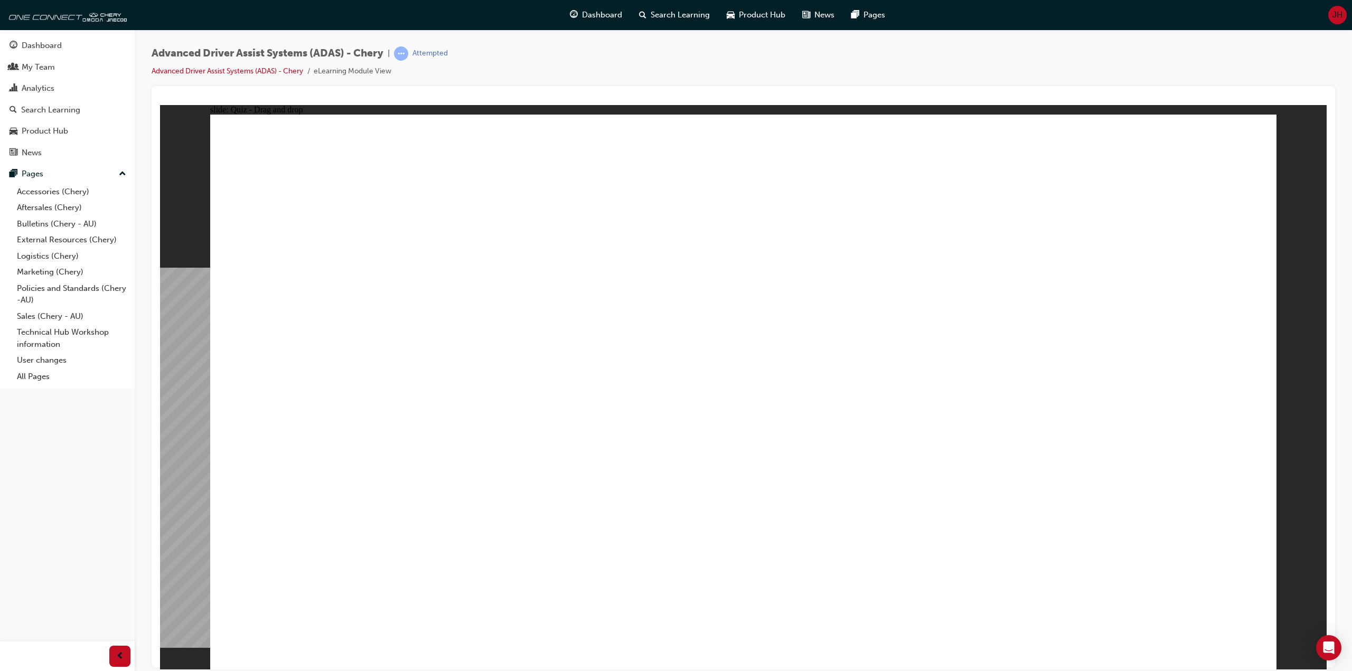
drag, startPoint x: 835, startPoint y: 262, endPoint x: 594, endPoint y: 484, distance: 326.9
drag, startPoint x: 961, startPoint y: 225, endPoint x: 1014, endPoint y: 474, distance: 253.8
click at [606, 61] on div "Advanced Driver Assist Systems (ADAS) - Chery | Attempted Advanced Driver Assis…" at bounding box center [743, 66] width 1183 height 40
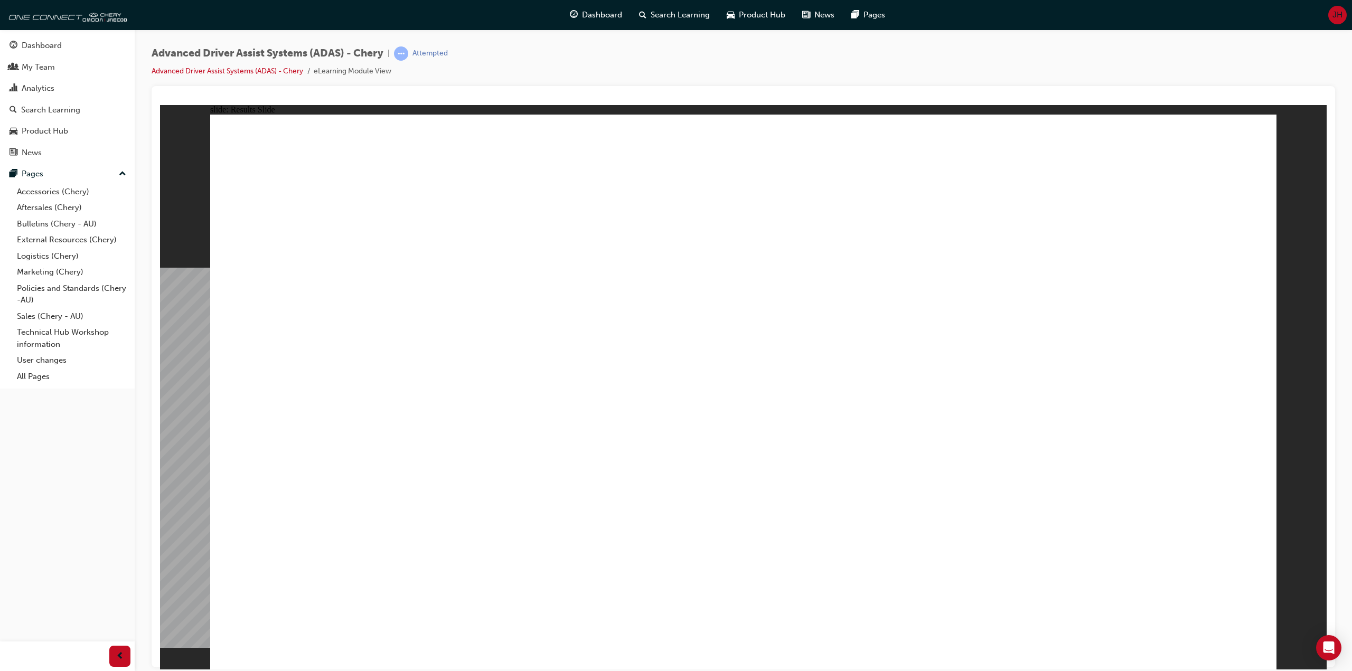
click at [606, 61] on div "Advanced Driver Assist Systems (ADAS) - Chery | Attempted Advanced Driver Assis…" at bounding box center [743, 66] width 1183 height 40
click at [517, 65] on div "Advanced Driver Assist Systems (ADAS) - Chery | Attempted Advanced Driver Assis…" at bounding box center [743, 66] width 1183 height 40
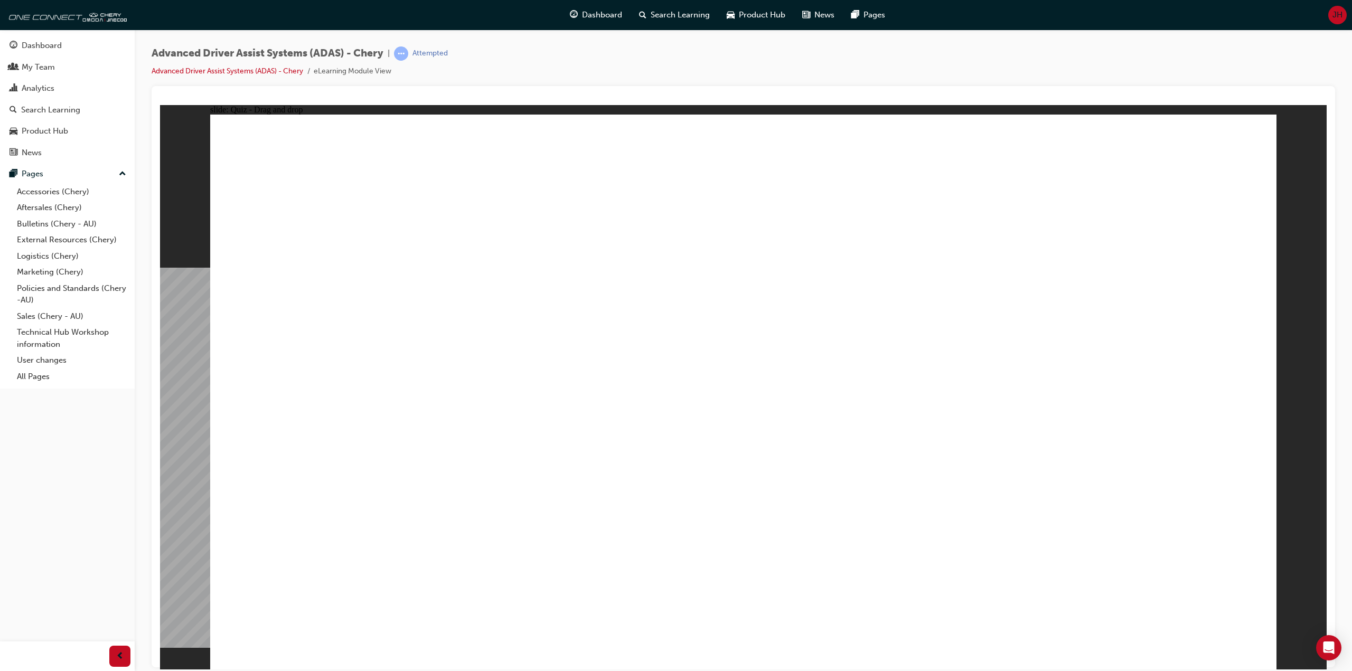
click at [517, 65] on div "Advanced Driver Assist Systems (ADAS) - Chery | Attempted Advanced Driver Assis…" at bounding box center [743, 66] width 1183 height 40
click at [701, 88] on div at bounding box center [743, 376] width 1183 height 581
drag, startPoint x: 993, startPoint y: 542, endPoint x: 659, endPoint y: 163, distance: 504.7
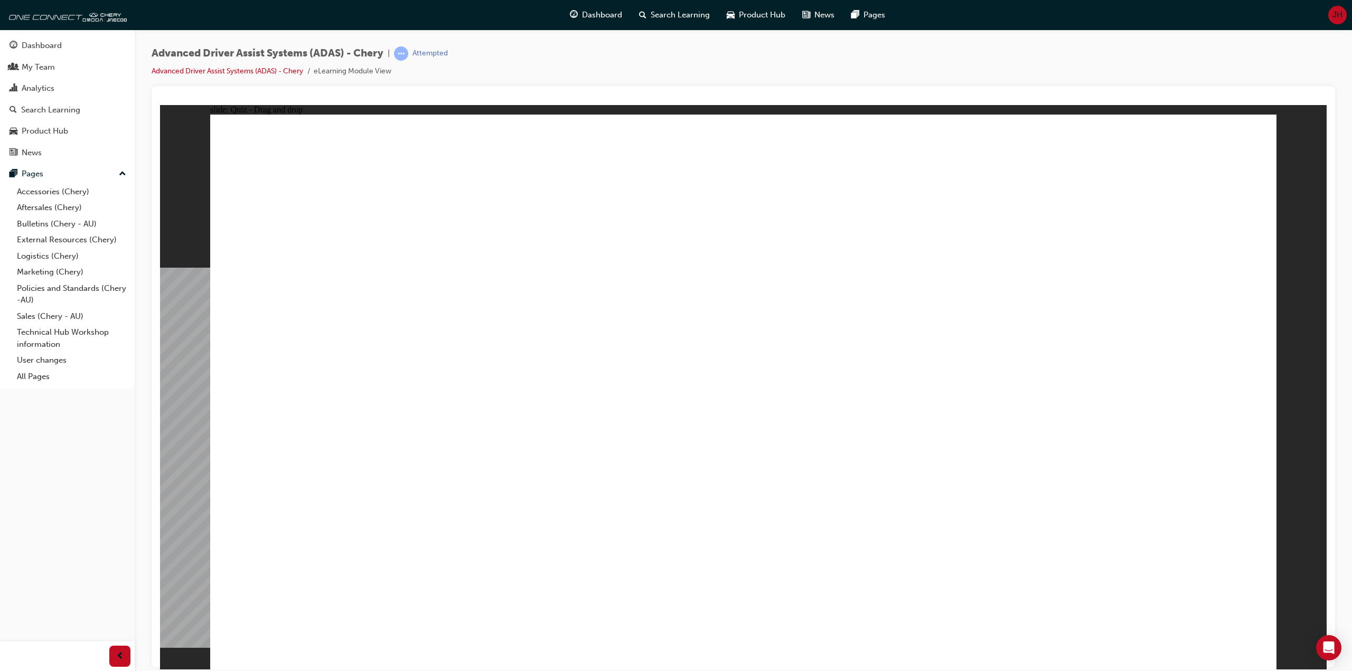
click at [698, 35] on div "Advanced Driver Assist Systems (ADAS) - Chery | Attempted Advanced Driver Assis…" at bounding box center [743, 337] width 1217 height 615
drag, startPoint x: 698, startPoint y: 35, endPoint x: 698, endPoint y: 22, distance: 13.2
click at [698, 35] on div "Advanced Driver Assist Systems (ADAS) - Chery | Attempted Advanced Driver Assis…" at bounding box center [743, 337] width 1217 height 615
drag, startPoint x: 494, startPoint y: 546, endPoint x: 805, endPoint y: 181, distance: 479.8
drag, startPoint x: 351, startPoint y: 571, endPoint x: 683, endPoint y: 262, distance: 453.2
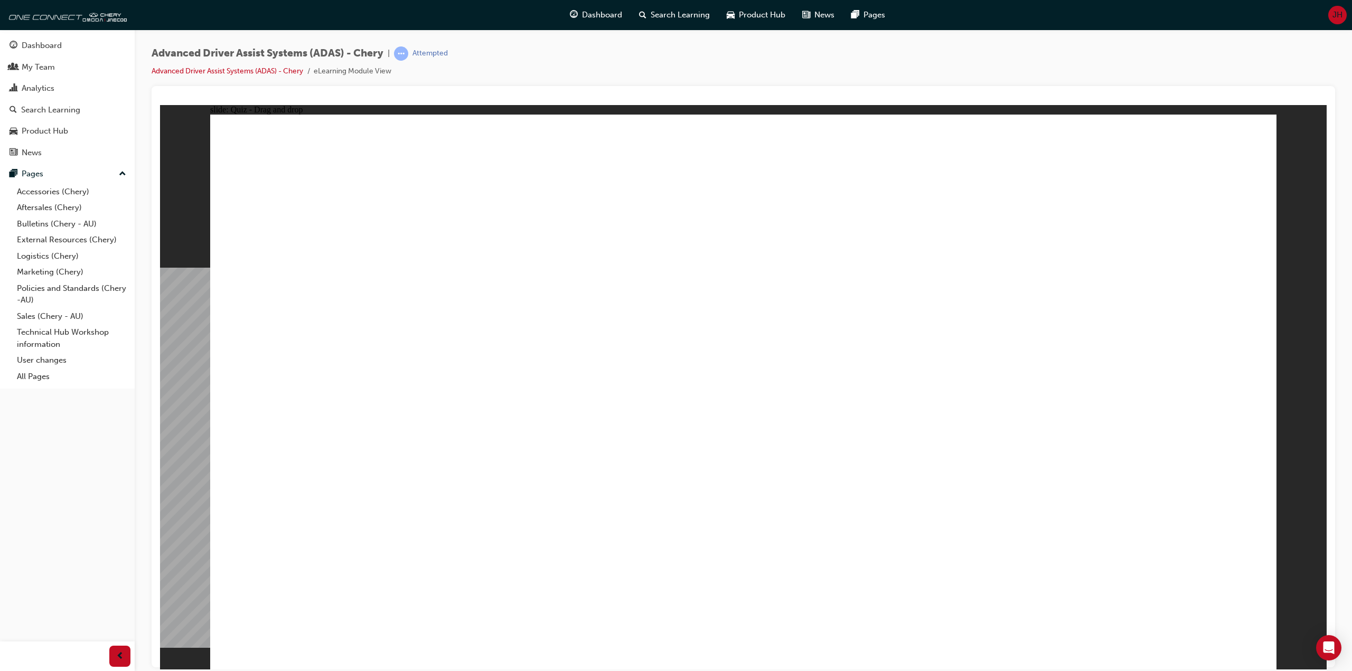
drag, startPoint x: 821, startPoint y: 566, endPoint x: 978, endPoint y: 199, distance: 399.7
drag, startPoint x: 667, startPoint y: 558, endPoint x: 1039, endPoint y: 224, distance: 499.5
drag, startPoint x: 1185, startPoint y: 569, endPoint x: 1183, endPoint y: 576, distance: 7.0
drag, startPoint x: 723, startPoint y: 504, endPoint x: 725, endPoint y: 493, distance: 11.8
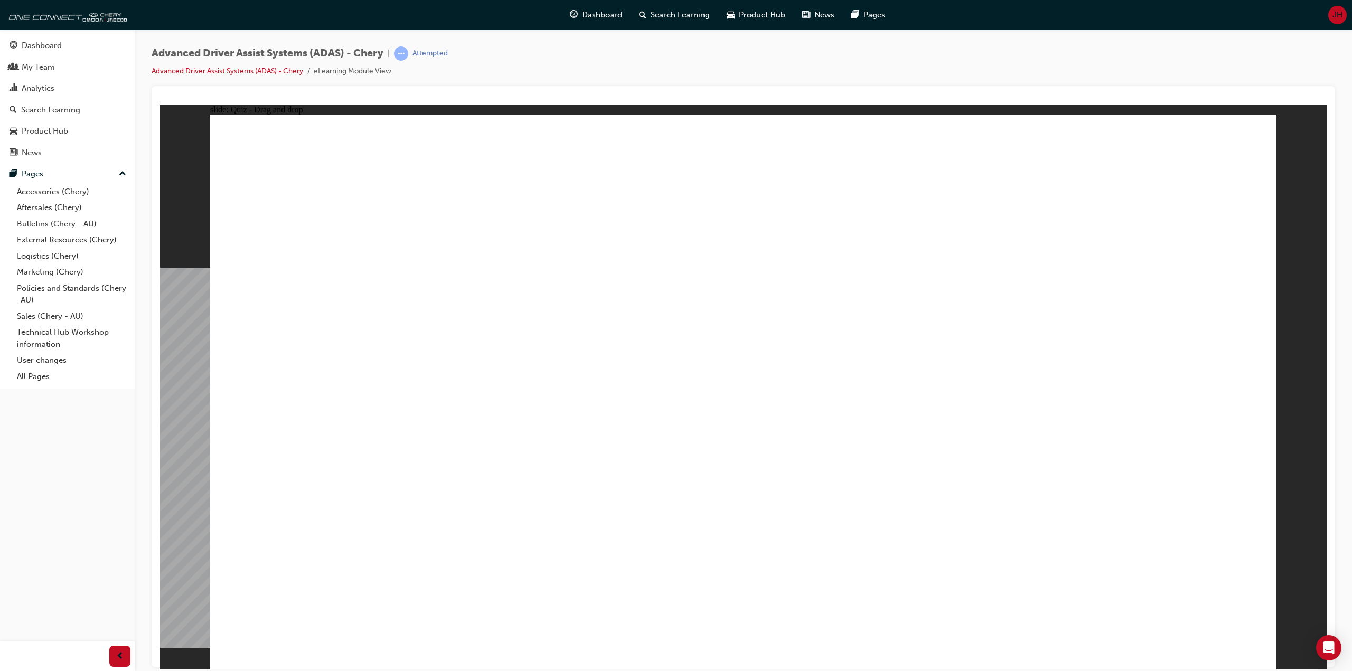
checkbox input "true"
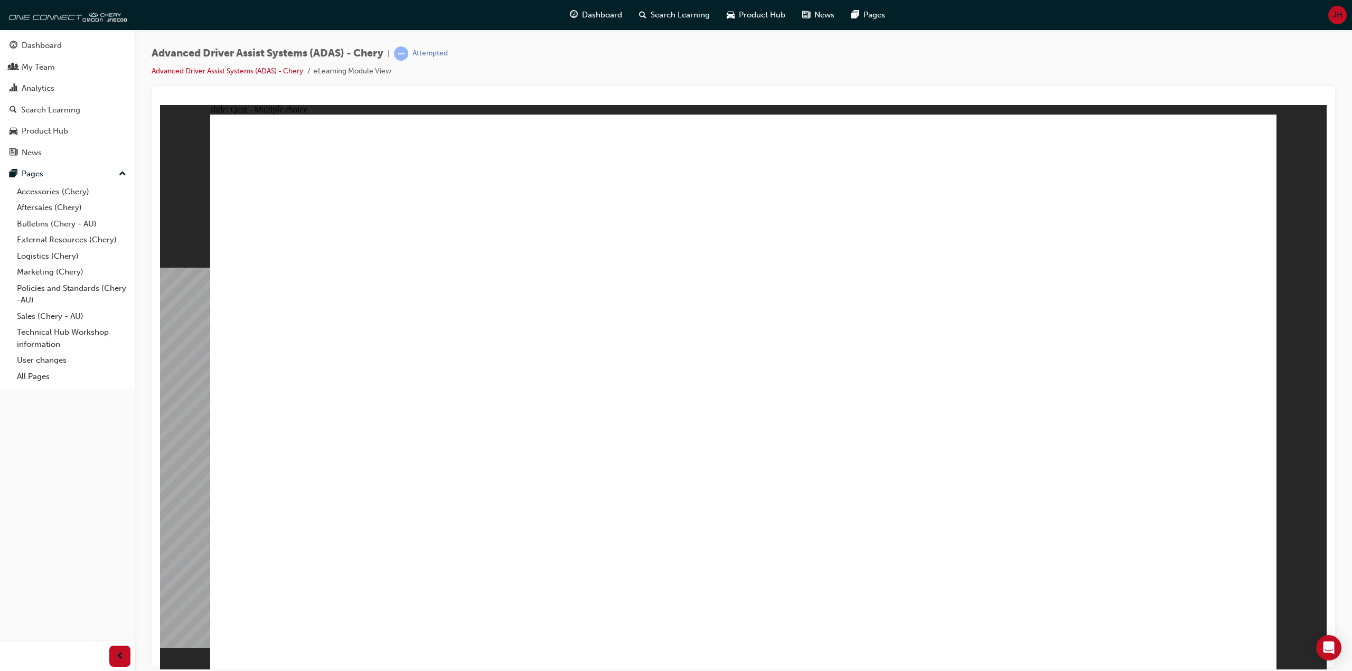
checkbox input "true"
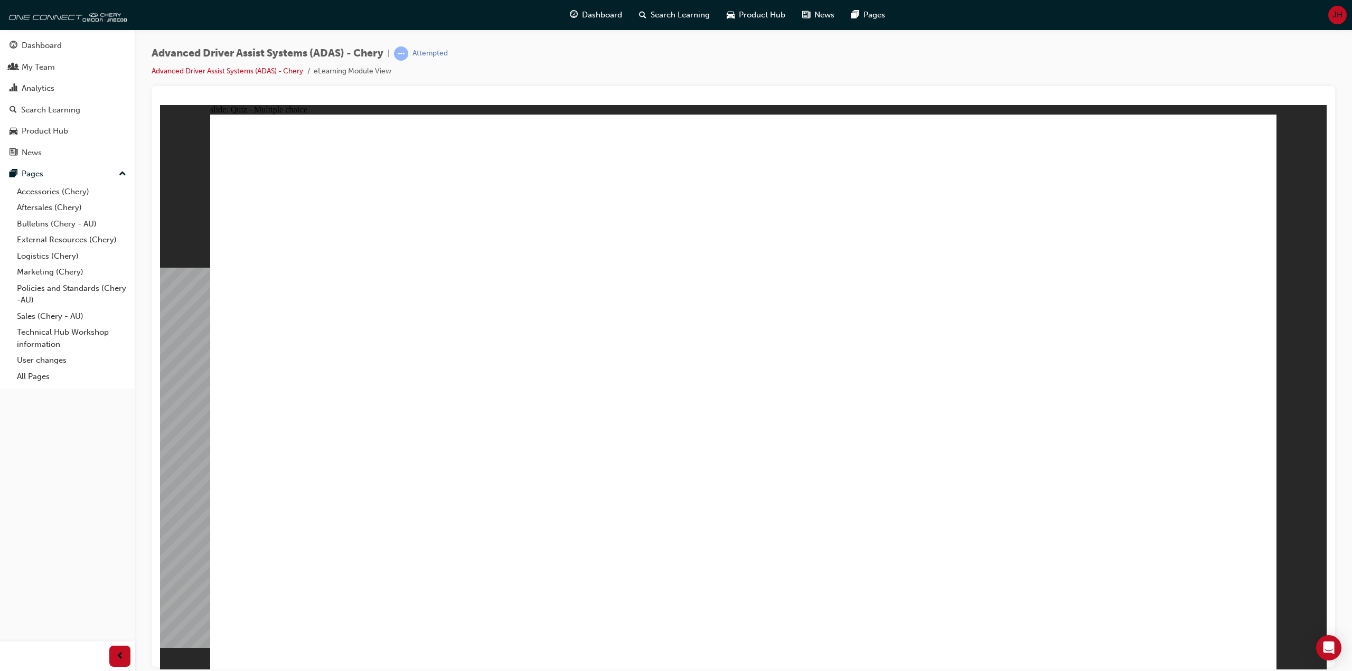
click at [588, 75] on div "Advanced Driver Assist Systems (ADAS) - Chery | Attempted Advanced Driver Assis…" at bounding box center [743, 66] width 1183 height 40
drag, startPoint x: 753, startPoint y: 177, endPoint x: 756, endPoint y: 471, distance: 294.1
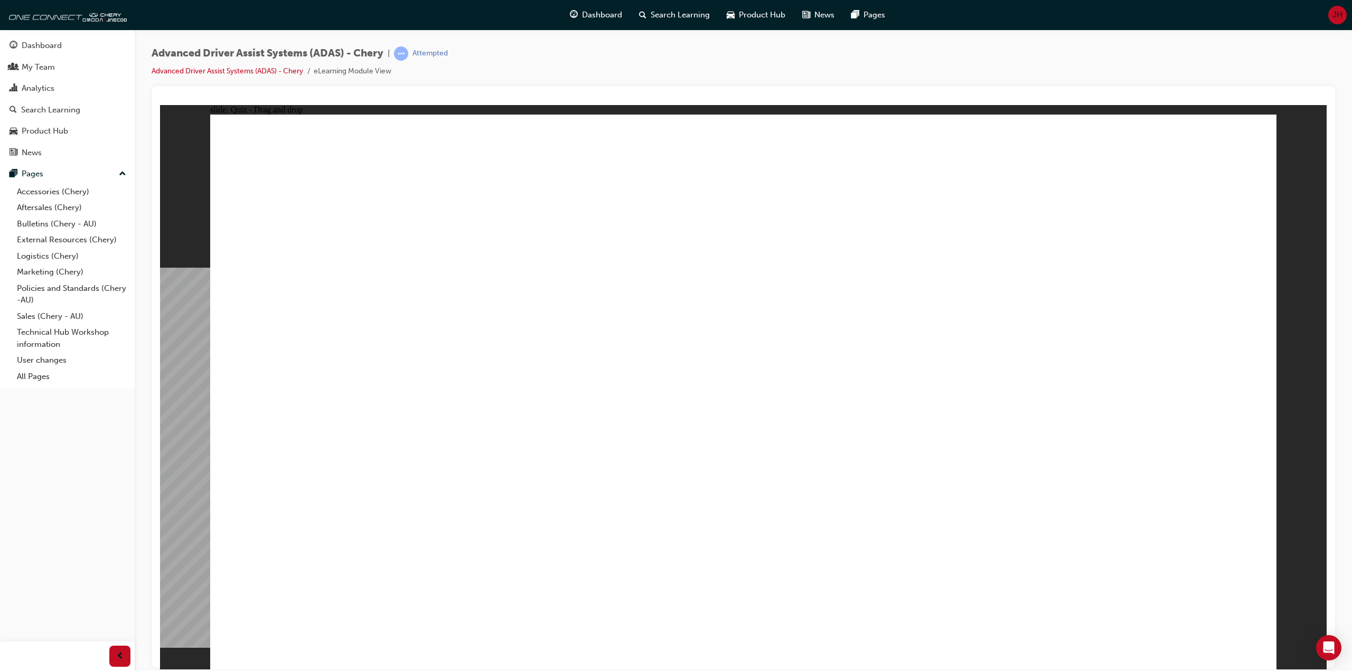
drag, startPoint x: 870, startPoint y: 180, endPoint x: 859, endPoint y: 480, distance: 300.6
drag, startPoint x: 966, startPoint y: 183, endPoint x: 332, endPoint y: 466, distance: 694.9
drag, startPoint x: 1082, startPoint y: 173, endPoint x: 423, endPoint y: 467, distance: 721.3
drag, startPoint x: 772, startPoint y: 224, endPoint x: 952, endPoint y: 462, distance: 298.5
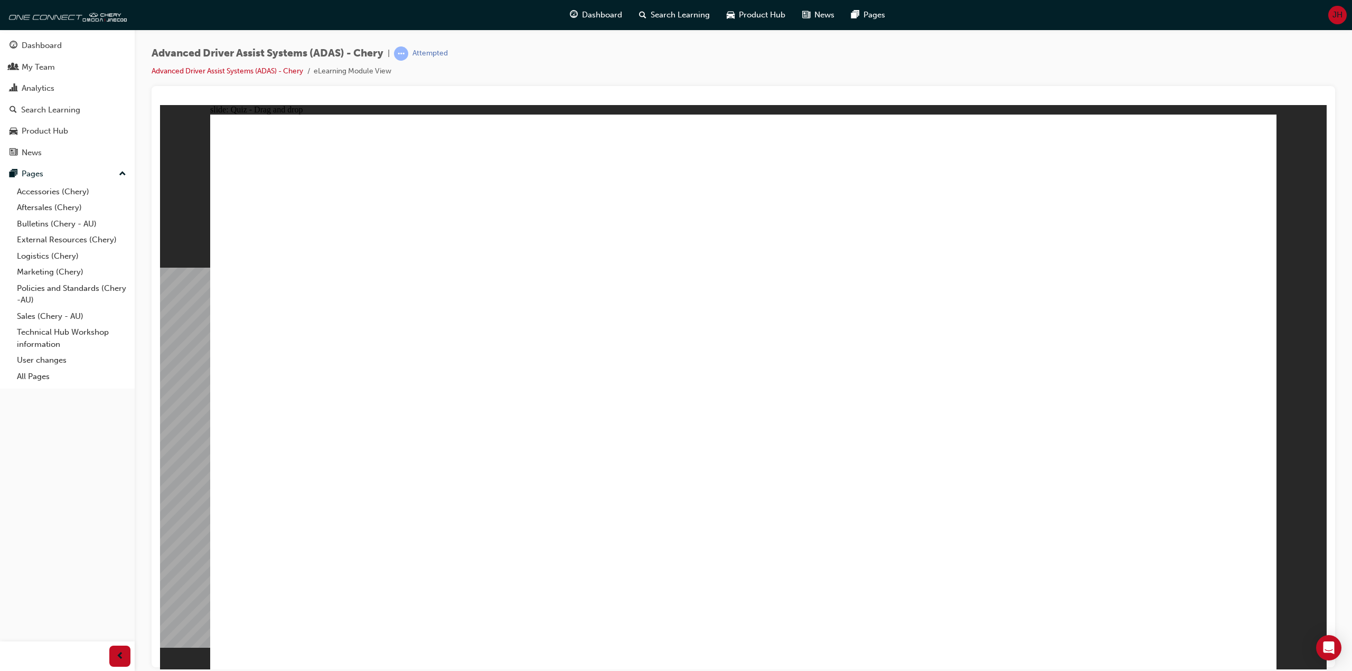
drag, startPoint x: 873, startPoint y: 223, endPoint x: 521, endPoint y: 472, distance: 431.1
drag, startPoint x: 969, startPoint y: 220, endPoint x: 1014, endPoint y: 466, distance: 250.1
drag, startPoint x: 1088, startPoint y: 223, endPoint x: 768, endPoint y: 494, distance: 419.5
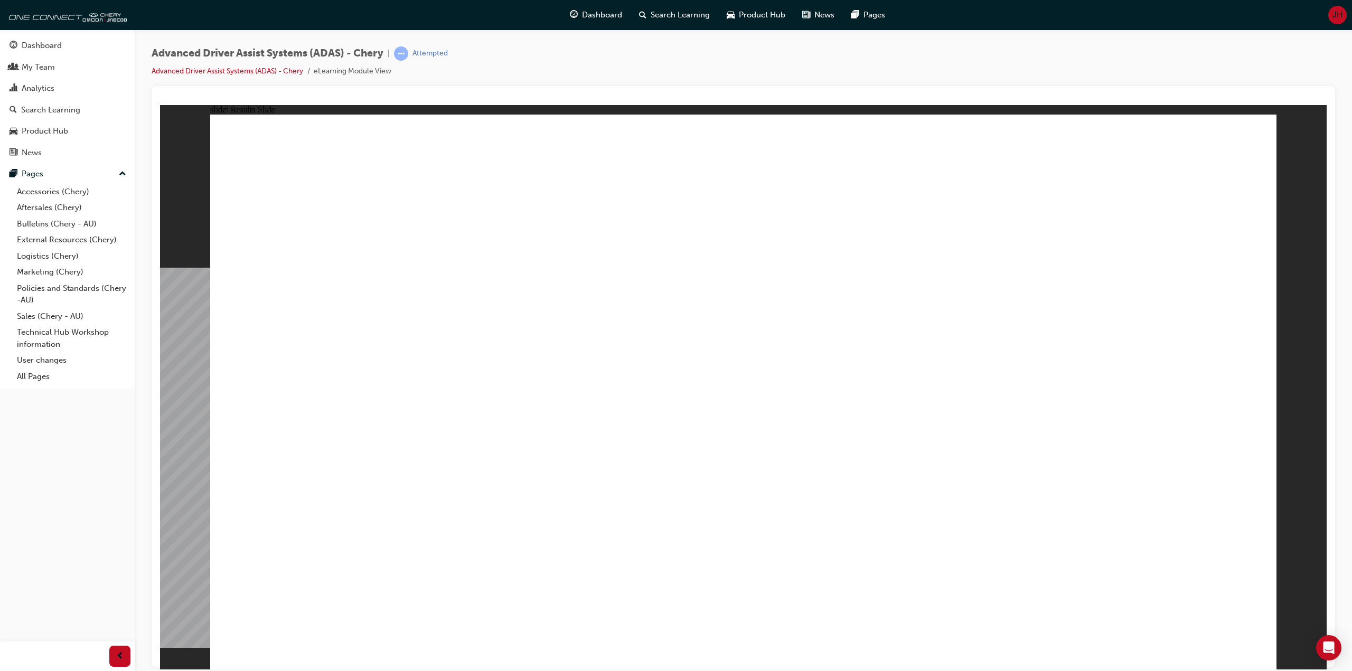
click at [580, 85] on div "Advanced Driver Assist Systems (ADAS) - Chery | Attempted Advanced Driver Assis…" at bounding box center [743, 66] width 1183 height 40
